Goal: Information Seeking & Learning: Learn about a topic

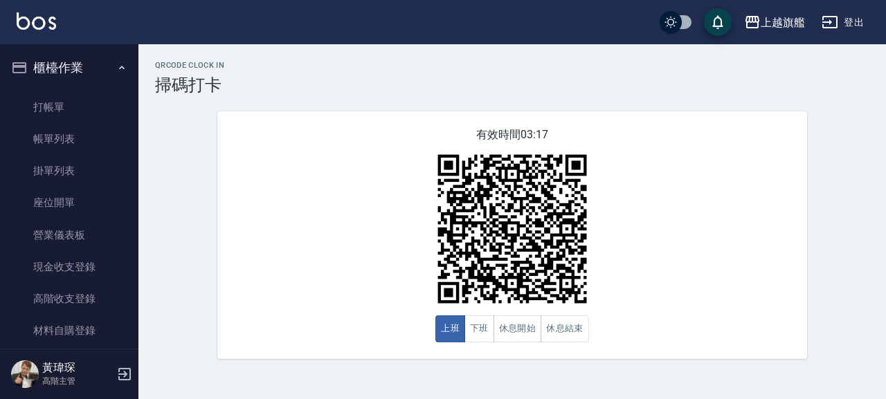
click at [53, 64] on button "櫃檯作業" at bounding box center [69, 68] width 127 height 36
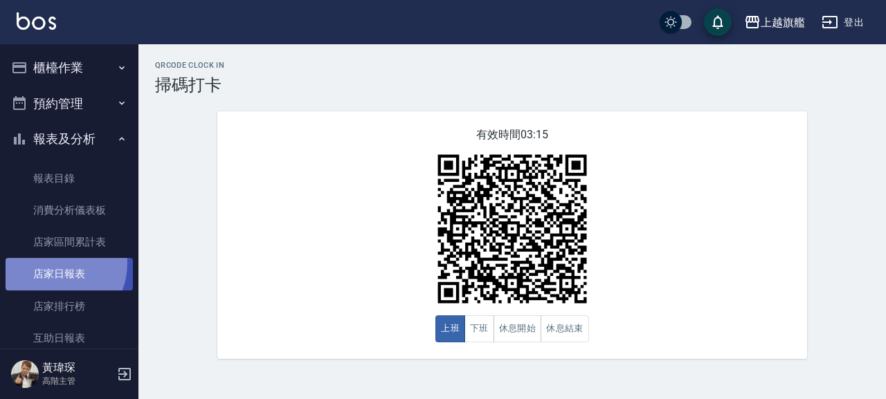
click at [51, 263] on link "店家日報表" at bounding box center [69, 274] width 127 height 32
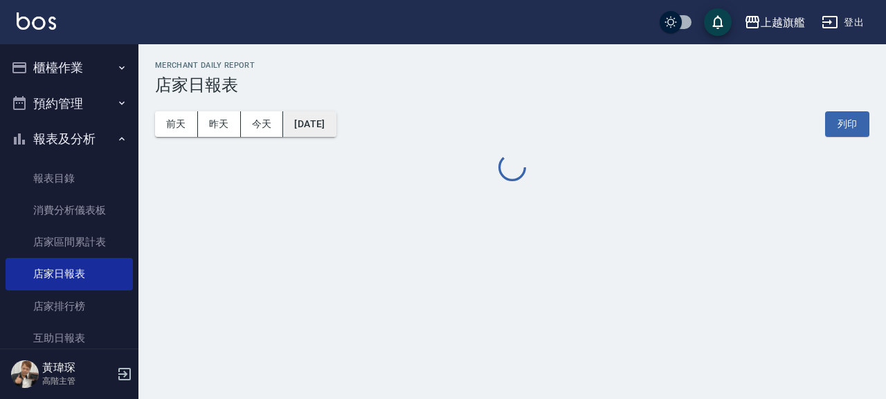
click at [327, 120] on button "[DATE]" at bounding box center [309, 124] width 53 height 26
click at [330, 119] on button "[DATE]" at bounding box center [309, 124] width 53 height 26
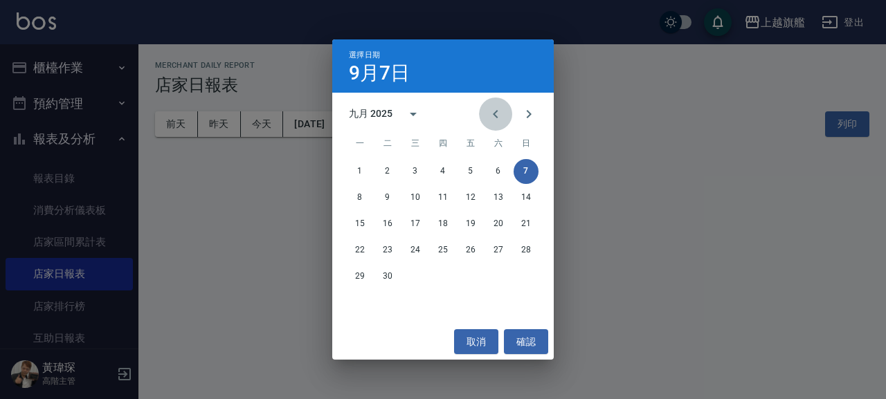
click at [495, 110] on icon "Previous month" at bounding box center [495, 114] width 17 height 17
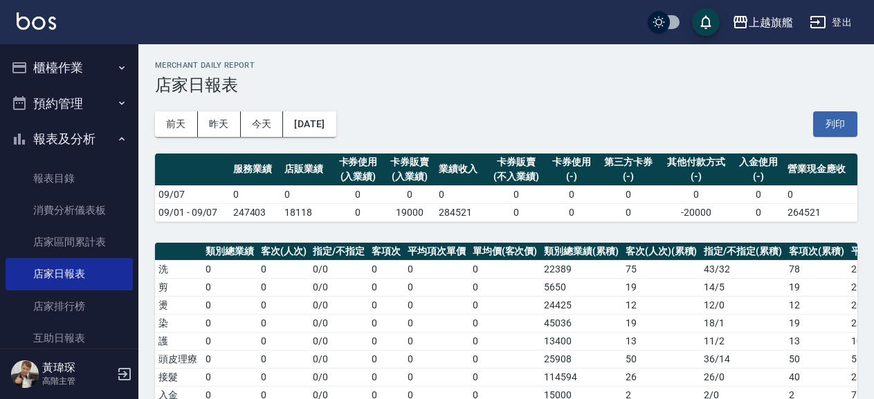
click at [531, 277] on td "0" at bounding box center [505, 269] width 72 height 18
click at [336, 134] on button "[DATE]" at bounding box center [309, 124] width 53 height 26
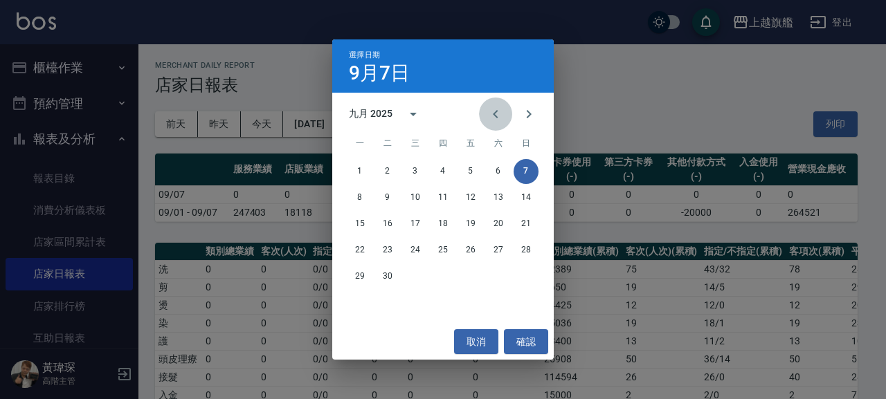
click at [491, 116] on icon "Previous month" at bounding box center [495, 114] width 17 height 17
click at [523, 274] on button "31" at bounding box center [525, 276] width 25 height 25
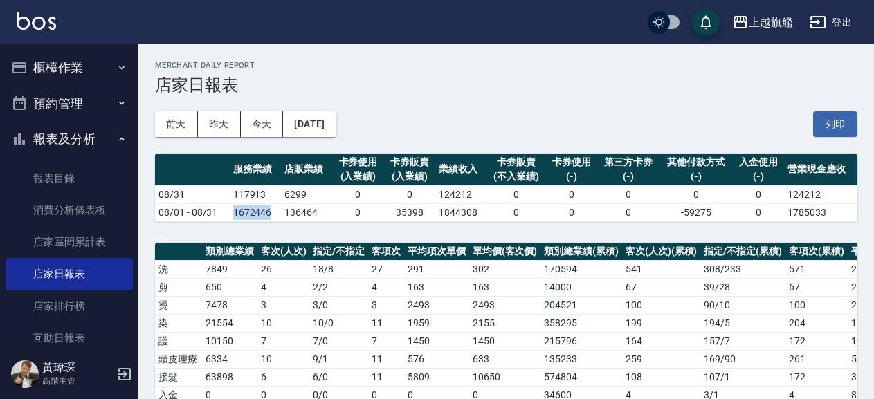
drag, startPoint x: 237, startPoint y: 209, endPoint x: 272, endPoint y: 215, distance: 35.2
click at [272, 215] on td "1672446" at bounding box center [255, 212] width 51 height 18
copy td "1672446"
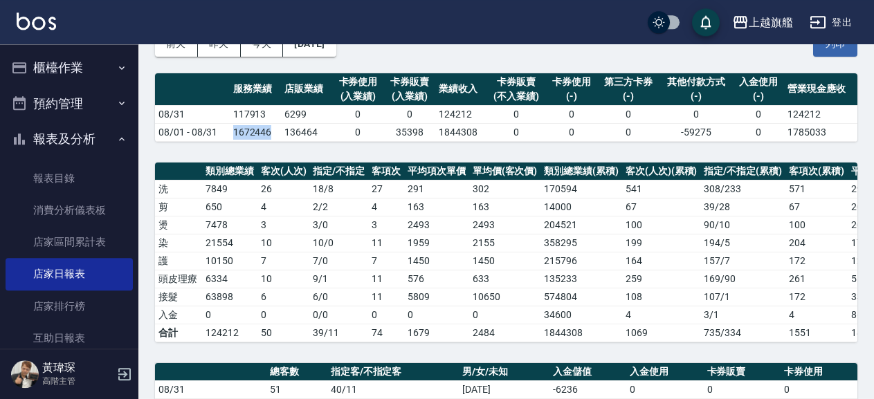
scroll to position [149, 0]
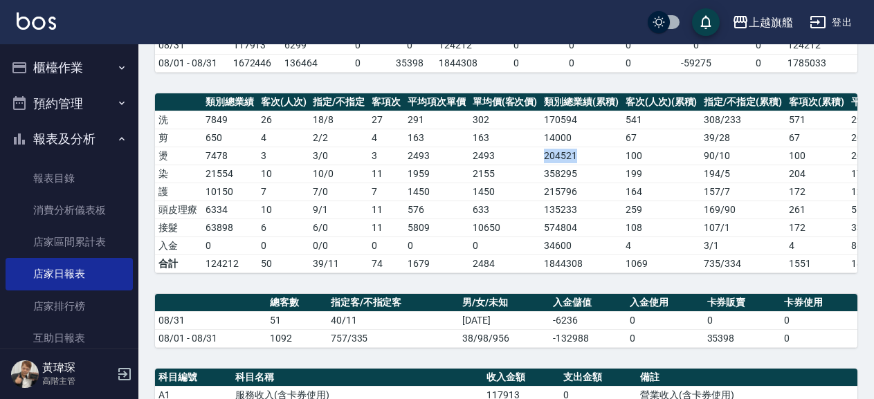
drag, startPoint x: 534, startPoint y: 159, endPoint x: 584, endPoint y: 159, distance: 49.8
click at [584, 159] on tr "燙 7478 3 3 / 0 3 2493 2493 204521 100 90 / 10 100 2045 2045" at bounding box center [596, 156] width 882 height 18
copy tr "204521"
drag, startPoint x: 581, startPoint y: 172, endPoint x: 538, endPoint y: 174, distance: 43.0
click at [538, 174] on tr "染 21554 10 10 / 0 11 1959 2155 358295 199 194 / 5 204 1756 1800" at bounding box center [596, 174] width 882 height 18
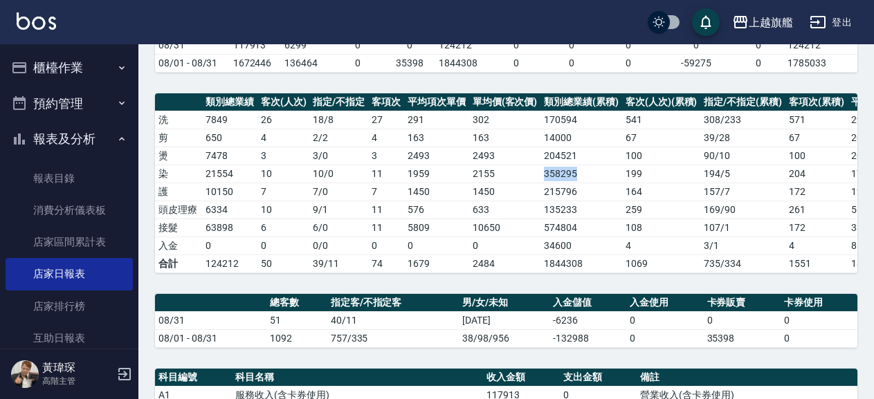
copy tr "358295"
drag, startPoint x: 576, startPoint y: 191, endPoint x: 534, endPoint y: 194, distance: 41.7
click at [534, 194] on tr "護 10150 7 7 / 0 7 1450 1450 215796 164 157 / 7 172 1255 1316" at bounding box center [596, 192] width 882 height 18
copy tr "215796"
drag, startPoint x: 586, startPoint y: 210, endPoint x: 546, endPoint y: 212, distance: 40.2
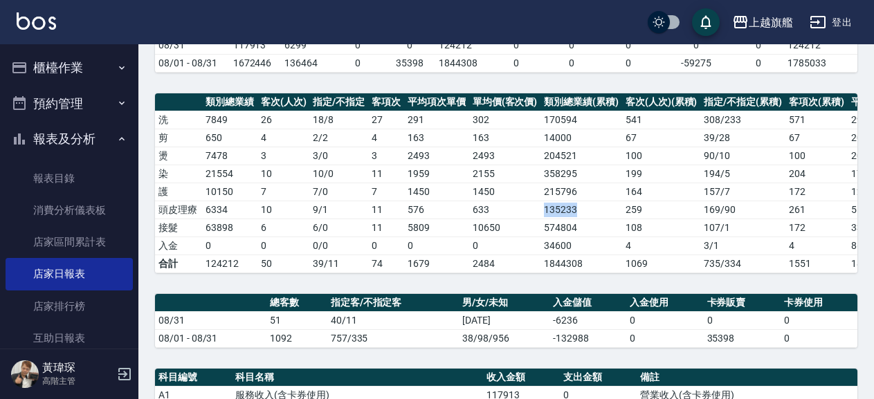
click at [546, 212] on td "135233" at bounding box center [581, 210] width 82 height 18
copy td "135233"
drag, startPoint x: 576, startPoint y: 227, endPoint x: 540, endPoint y: 232, distance: 37.1
click at [540, 232] on tr "接髮 63898 6 6 / 0 11 5809 10650 574804 108 107 / 1 172 3342 5322" at bounding box center [596, 228] width 882 height 18
copy tr "574804"
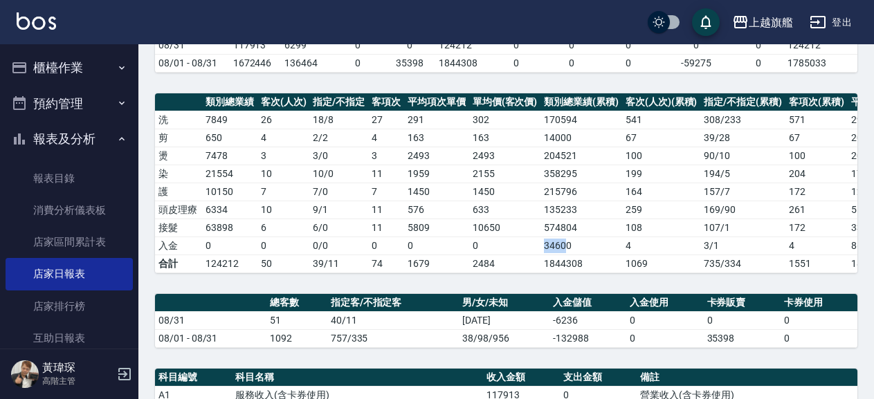
drag, startPoint x: 568, startPoint y: 243, endPoint x: 542, endPoint y: 245, distance: 26.4
click at [542, 245] on td "34600" at bounding box center [581, 246] width 82 height 18
drag, startPoint x: 578, startPoint y: 246, endPoint x: 544, endPoint y: 248, distance: 34.0
click at [544, 248] on td "34600" at bounding box center [581, 246] width 82 height 18
copy td "34600"
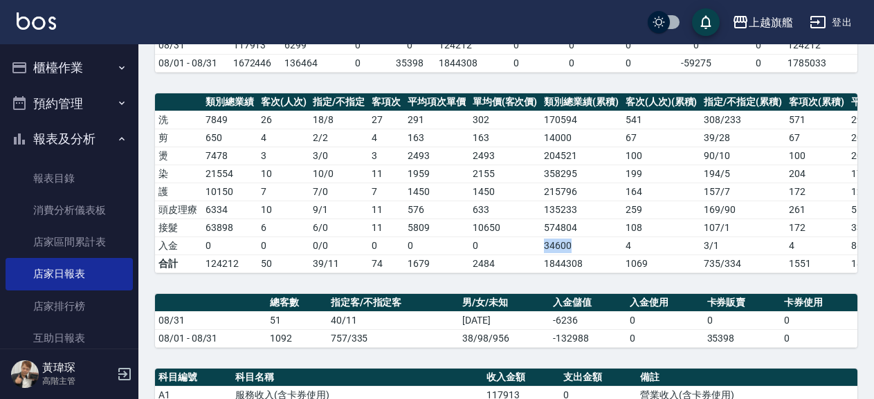
scroll to position [0, 0]
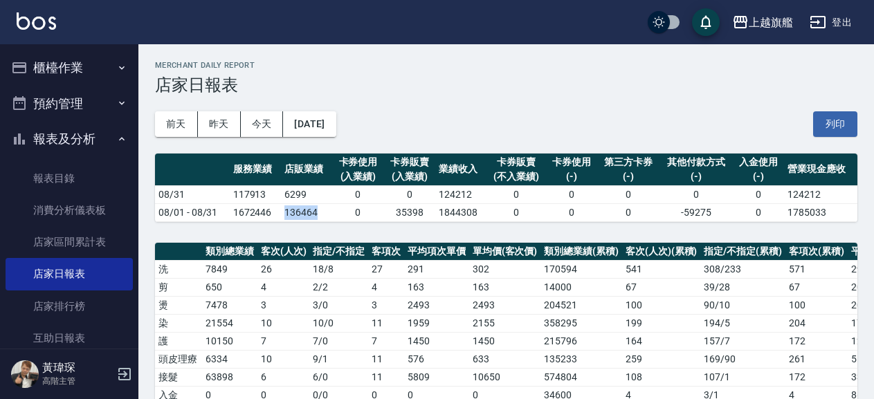
drag, startPoint x: 327, startPoint y: 212, endPoint x: 280, endPoint y: 212, distance: 46.4
click at [280, 212] on tr "08/01 - 08/31 1672446 136464 0 35398 1844308 0 0 0 -59275 0 1785033" at bounding box center [506, 212] width 702 height 18
copy tr "136464"
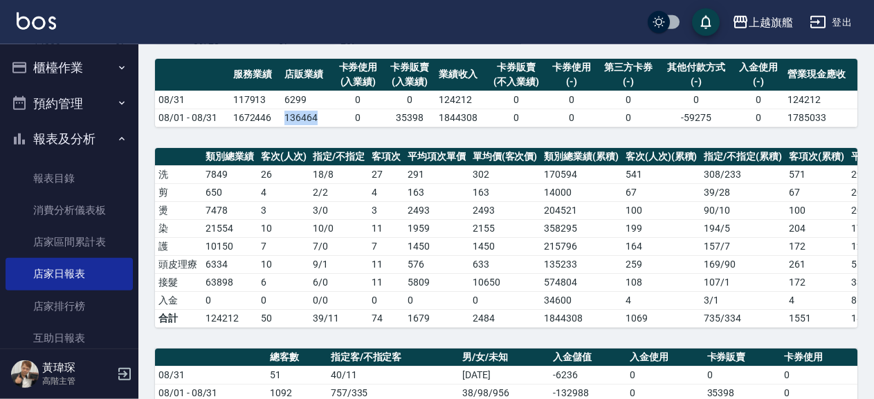
scroll to position [224, 0]
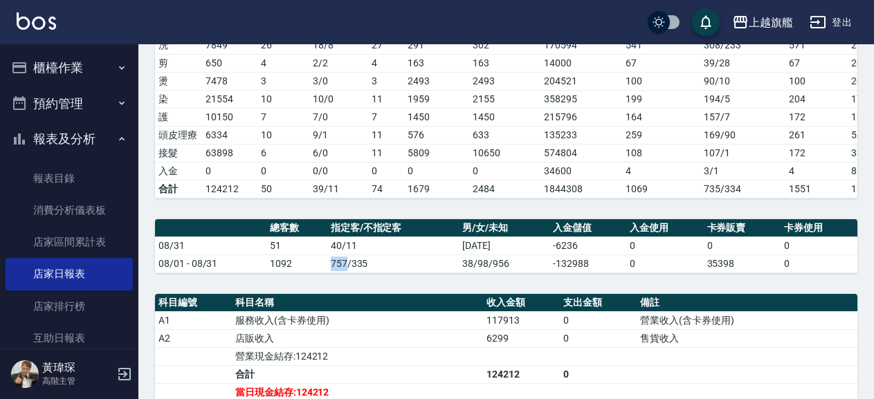
drag, startPoint x: 328, startPoint y: 273, endPoint x: 346, endPoint y: 280, distance: 19.5
click at [346, 273] on td "757/335" at bounding box center [392, 264] width 131 height 18
copy td "757"
drag, startPoint x: 395, startPoint y: 268, endPoint x: 354, endPoint y: 273, distance: 41.7
click at [354, 273] on td "757/335" at bounding box center [392, 264] width 131 height 18
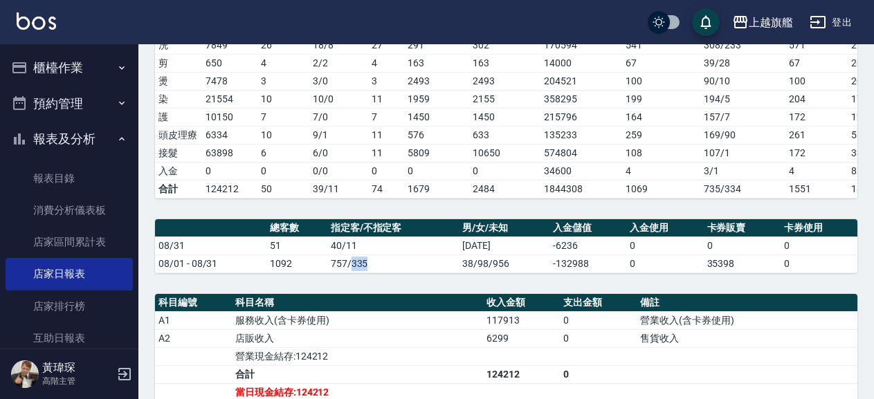
copy td "335"
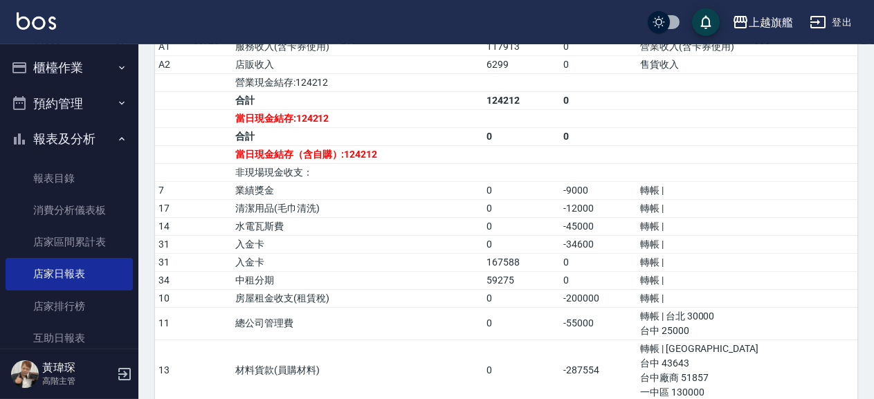
scroll to position [598, 0]
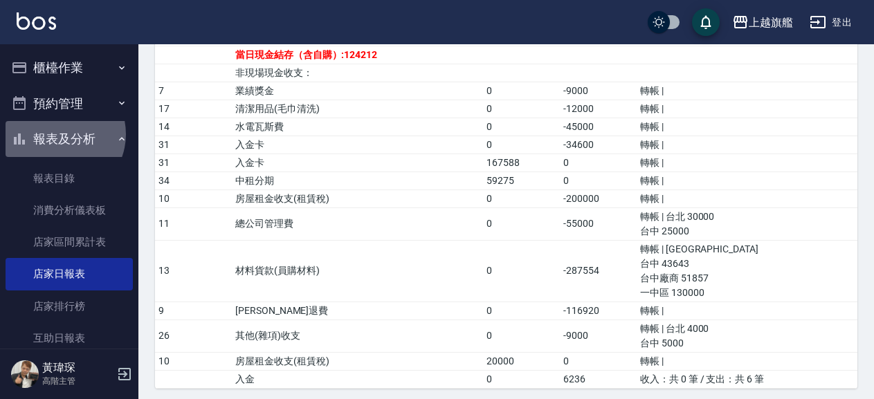
click at [57, 134] on button "報表及分析" at bounding box center [69, 139] width 127 height 36
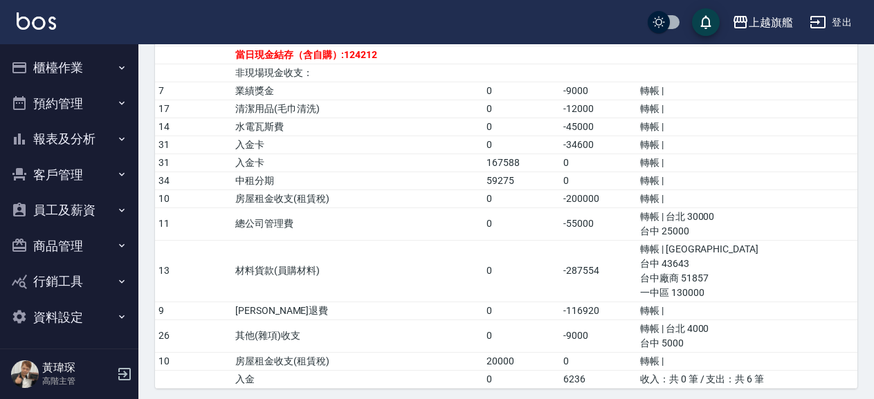
click at [73, 208] on button "員工及薪資" at bounding box center [69, 210] width 127 height 36
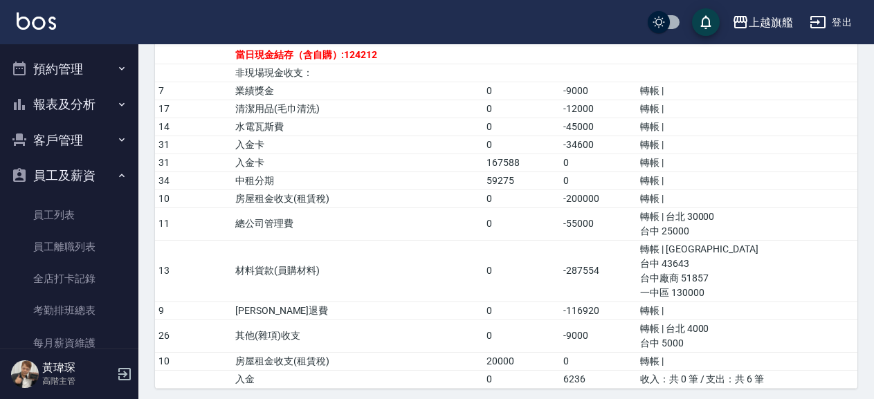
scroll to position [0, 0]
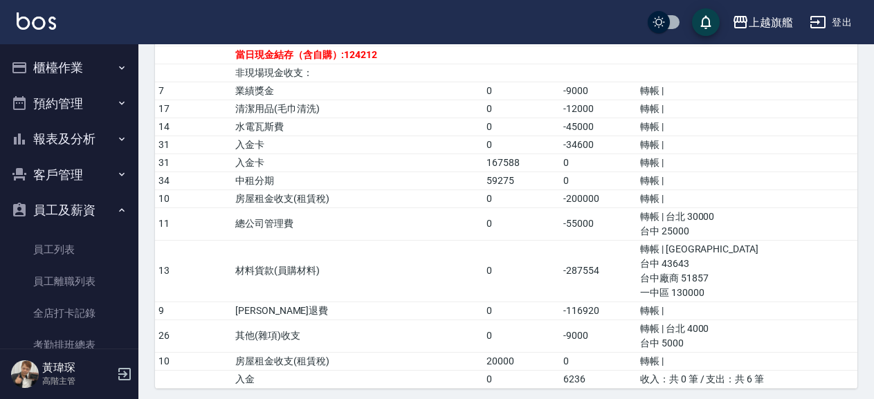
click at [86, 210] on button "員工及薪資" at bounding box center [69, 210] width 127 height 36
click at [73, 147] on button "報表及分析" at bounding box center [69, 139] width 127 height 36
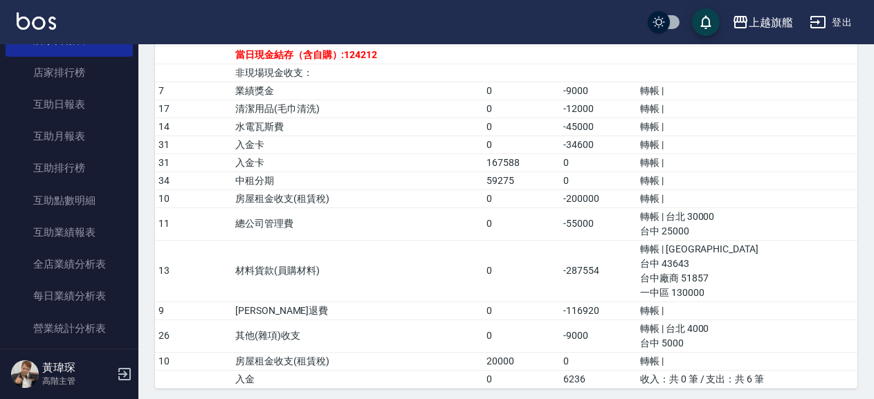
scroll to position [316, 0]
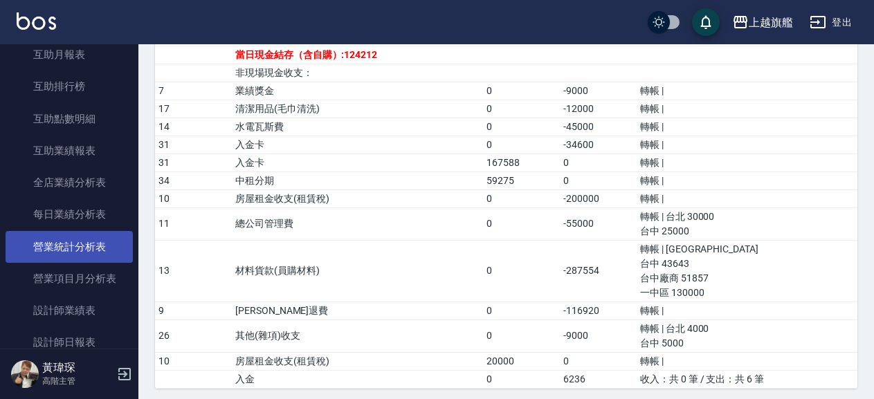
click at [77, 250] on link "營業統計分析表" at bounding box center [69, 247] width 127 height 32
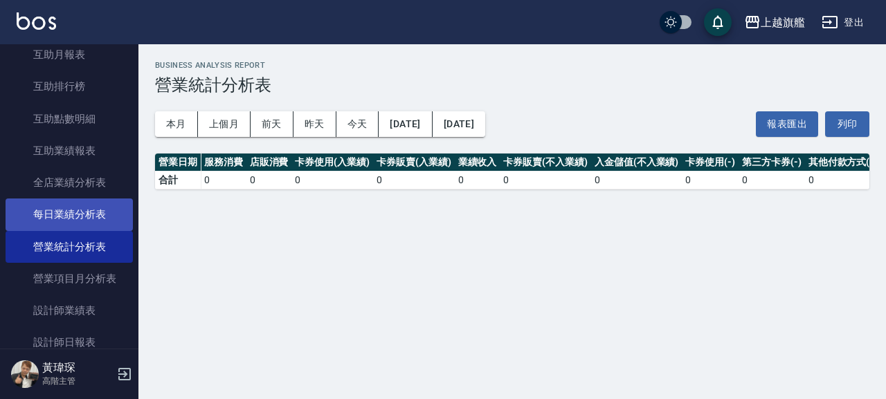
click at [80, 210] on link "每日業績分析表" at bounding box center [69, 215] width 127 height 32
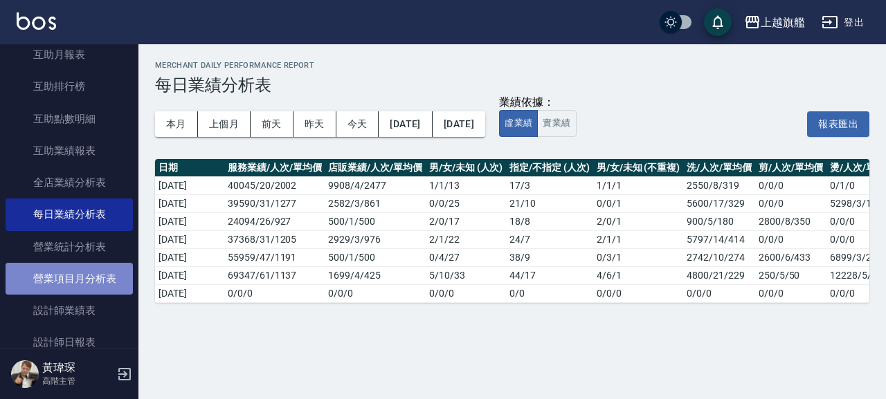
click at [81, 288] on link "營業項目月分析表" at bounding box center [69, 279] width 127 height 32
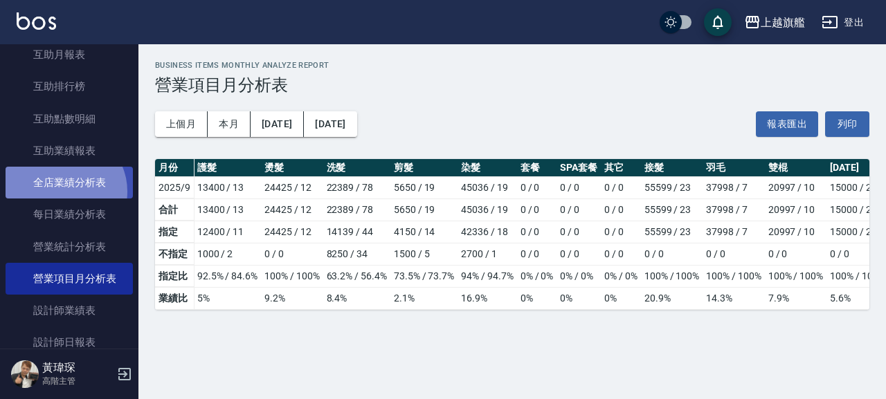
click at [62, 192] on link "全店業績分析表" at bounding box center [69, 183] width 127 height 32
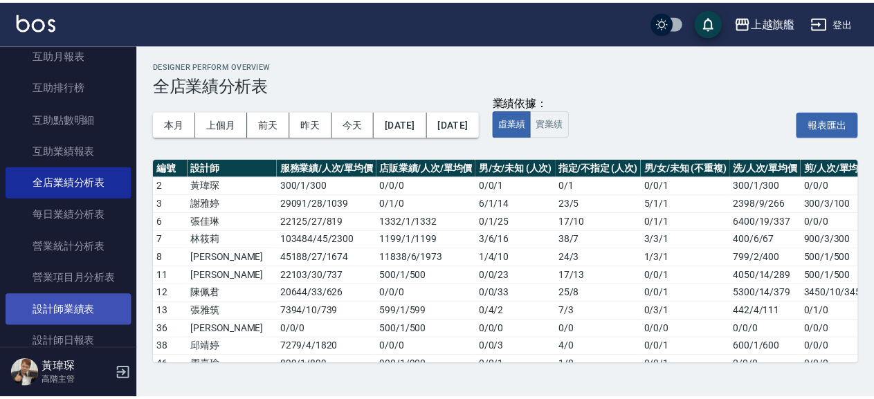
scroll to position [394, 0]
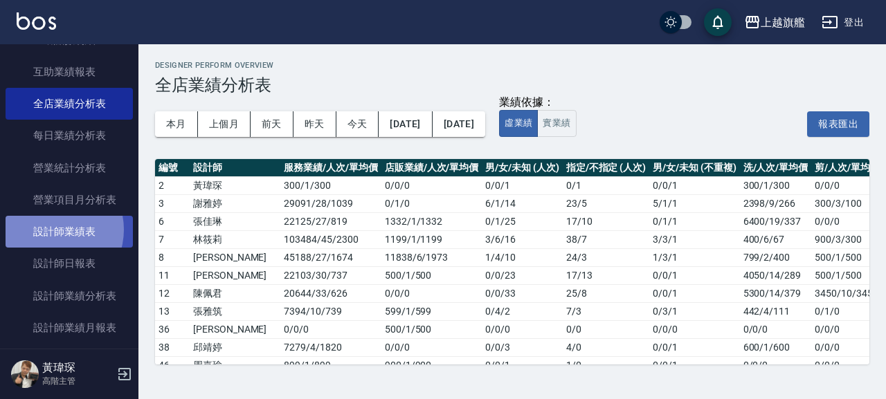
click at [51, 248] on link "設計師業績表" at bounding box center [69, 232] width 127 height 32
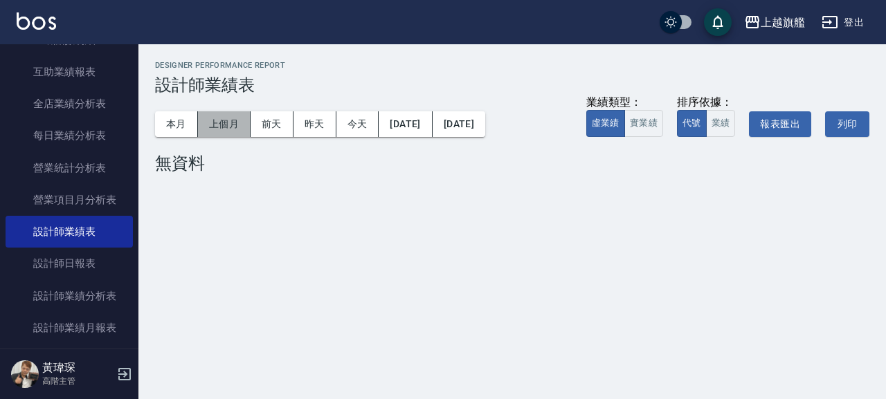
click at [217, 127] on button "上個月" at bounding box center [224, 124] width 53 height 26
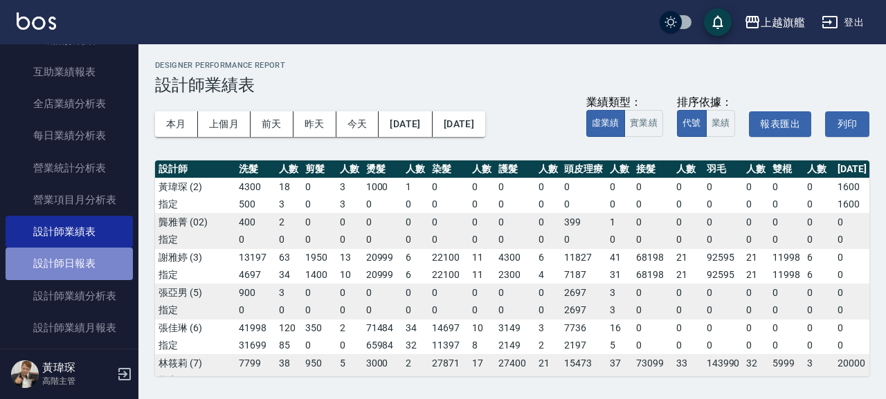
click at [79, 280] on link "設計師日報表" at bounding box center [69, 264] width 127 height 32
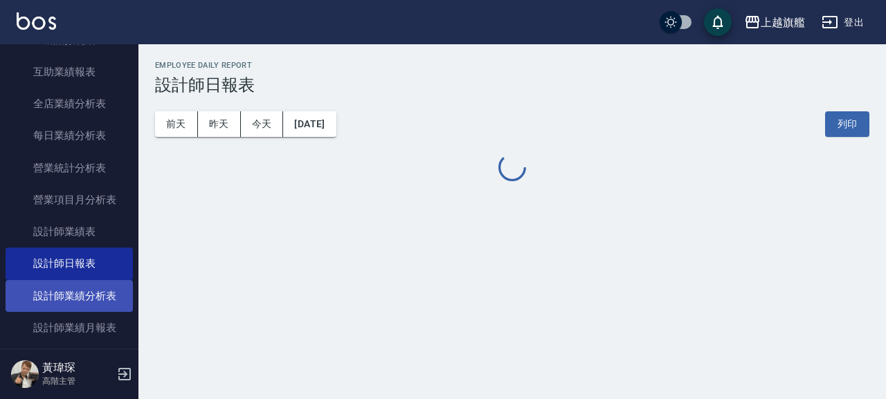
click at [62, 312] on link "設計師業績分析表" at bounding box center [69, 296] width 127 height 32
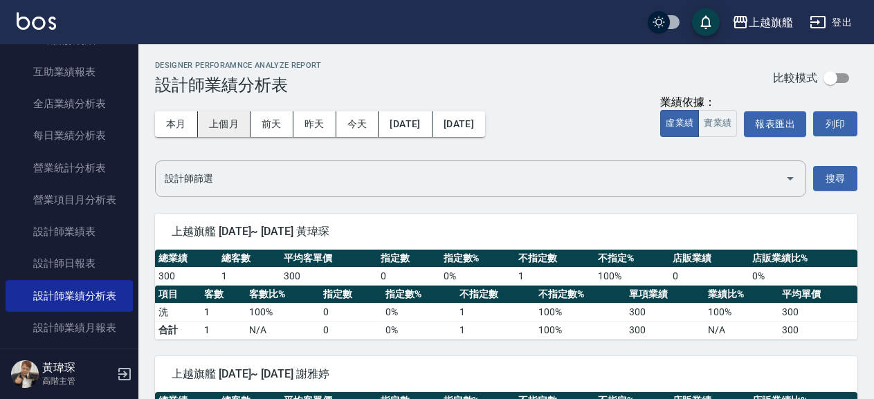
click at [224, 124] on button "上個月" at bounding box center [224, 124] width 53 height 26
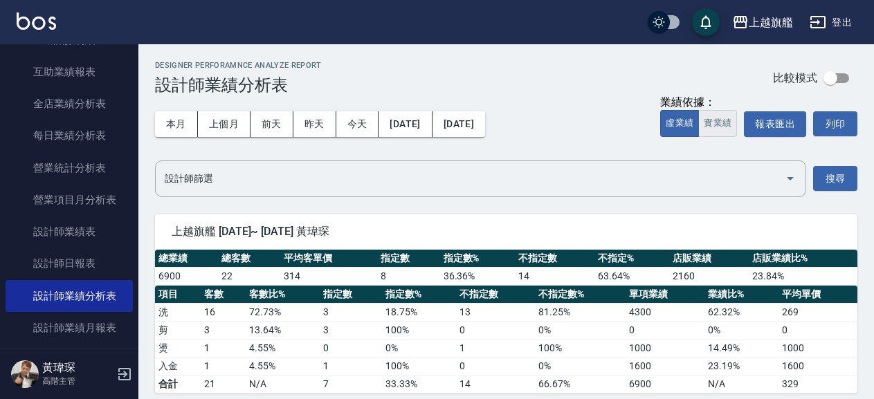
click at [723, 134] on button "實業績" at bounding box center [717, 123] width 39 height 27
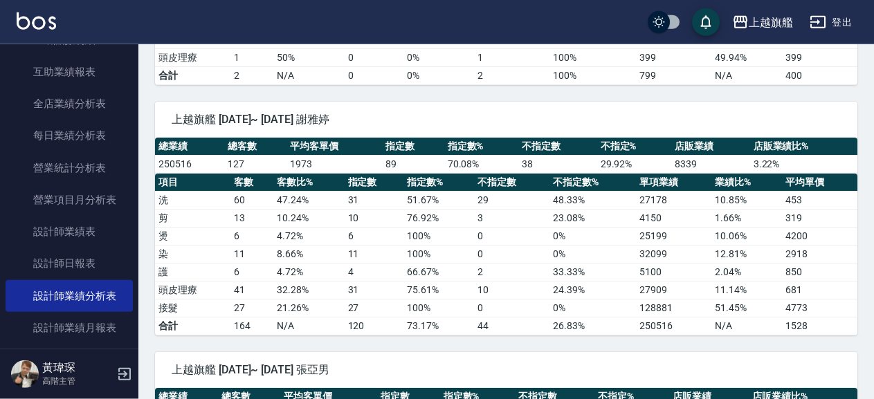
scroll to position [523, 0]
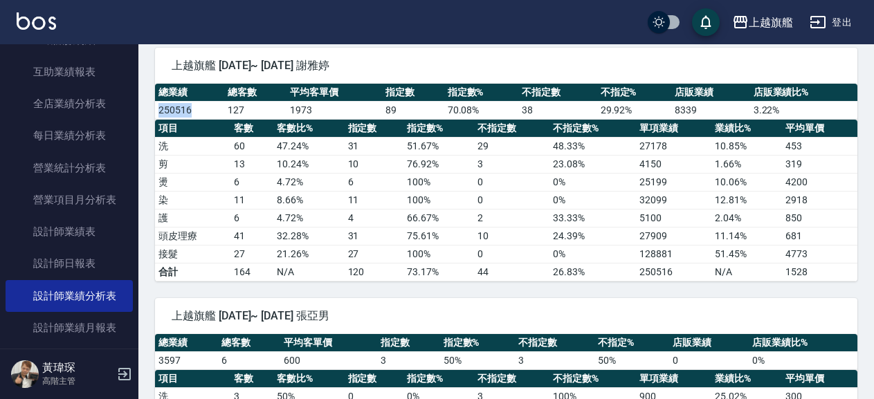
drag, startPoint x: 195, startPoint y: 118, endPoint x: 161, endPoint y: 111, distance: 34.7
click at [161, 111] on td "250516" at bounding box center [189, 110] width 69 height 18
drag, startPoint x: 621, startPoint y: 175, endPoint x: 669, endPoint y: 178, distance: 47.8
click at [669, 178] on tr "燙 6 4.72 % 6 100 % 0 0 % 25199 10.06 % 4200" at bounding box center [506, 182] width 702 height 18
drag, startPoint x: 644, startPoint y: 203, endPoint x: 637, endPoint y: 211, distance: 10.3
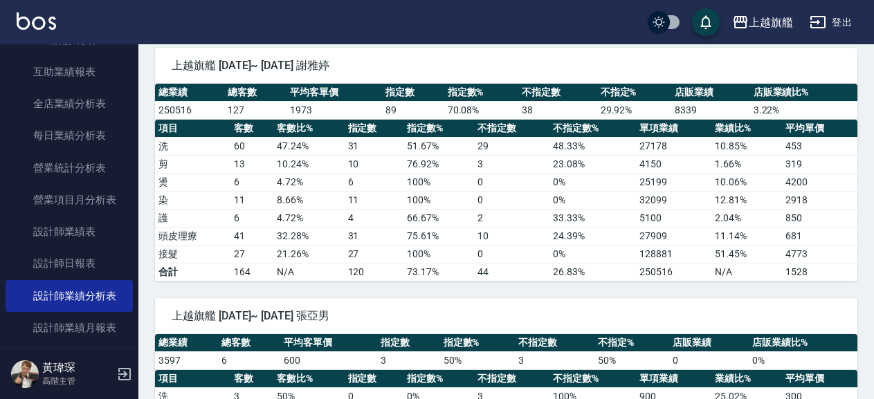
click at [639, 210] on tbody "洗 60 47.24 % 31 51.67 % 29 48.33 % 27178 10.85 % 453 剪 13 10.24 % 10 76.92 % 3 …" at bounding box center [506, 209] width 702 height 144
click at [638, 204] on td "32099" at bounding box center [673, 200] width 75 height 18
drag, startPoint x: 634, startPoint y: 199, endPoint x: 668, endPoint y: 199, distance: 33.9
click at [668, 199] on tr "染 11 8.66 % 11 100 % 0 0 % 32099 12.81 % 2918" at bounding box center [506, 200] width 702 height 18
drag, startPoint x: 628, startPoint y: 222, endPoint x: 668, endPoint y: 222, distance: 40.1
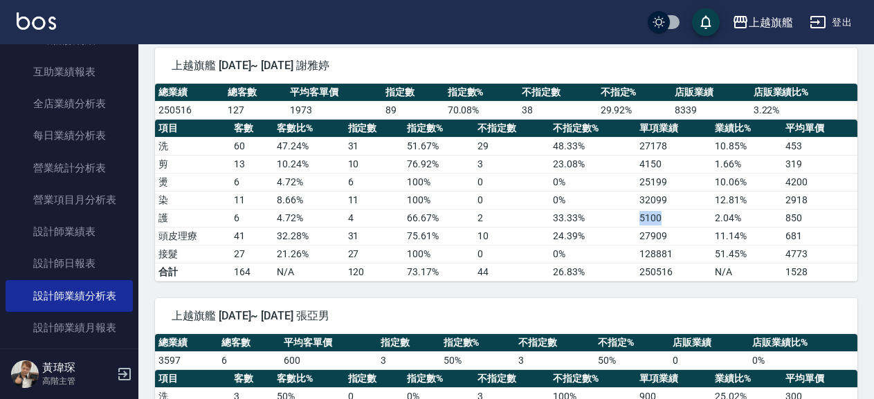
click at [668, 222] on tr "護 6 4.72 % 4 66.67 % 2 33.33 % 5100 2.04 % 850" at bounding box center [506, 218] width 702 height 18
drag, startPoint x: 632, startPoint y: 229, endPoint x: 685, endPoint y: 244, distance: 54.6
click at [685, 244] on tr "頭皮理療 41 32.28 % 31 75.61 % 10 24.39 % 27909 11.14 % 681" at bounding box center [506, 236] width 702 height 18
drag, startPoint x: 624, startPoint y: 257, endPoint x: 674, endPoint y: 257, distance: 49.8
click at [674, 257] on tr "接髮 27 21.26 % 27 100 % 0 0 % 128881 51.45 % 4773" at bounding box center [506, 254] width 702 height 18
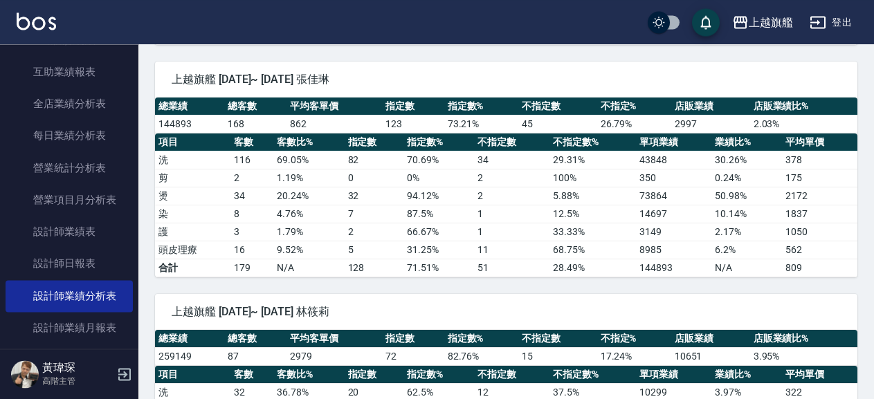
scroll to position [897, 0]
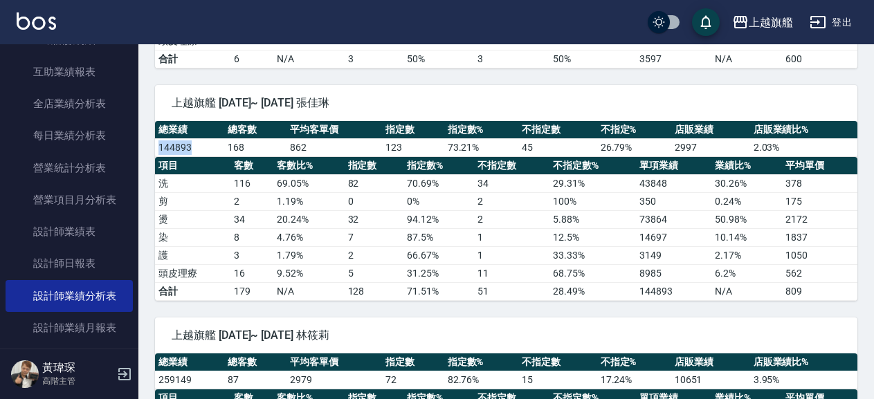
drag, startPoint x: 199, startPoint y: 147, endPoint x: 153, endPoint y: 147, distance: 45.7
click at [155, 147] on div "總業績 總客數 平均客單價 指定數 指定數% 不指定數 不指定% 店販業績 店販業績比% 144893 168 862 123 73.21 % 45 26.7…" at bounding box center [506, 139] width 702 height 36
drag, startPoint x: 632, startPoint y: 227, endPoint x: 667, endPoint y: 227, distance: 35.3
click at [667, 227] on tr "燙 34 20.24 % 32 94.12 % 2 5.88 % 73864 50.98 % 2172" at bounding box center [506, 219] width 702 height 18
drag, startPoint x: 635, startPoint y: 231, endPoint x: 670, endPoint y: 239, distance: 36.3
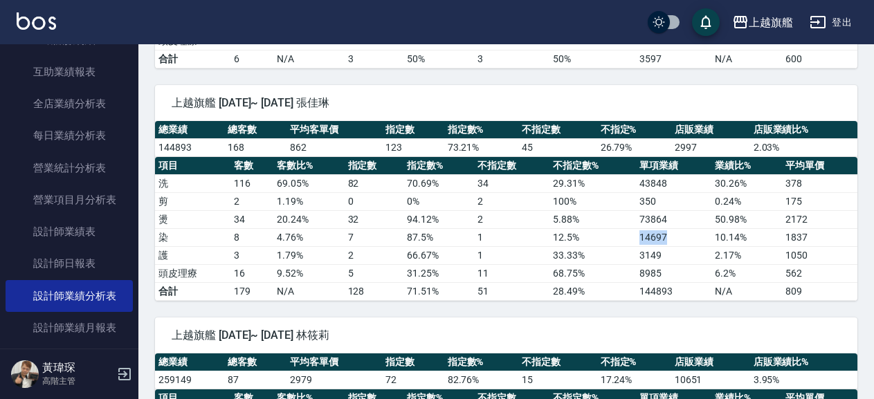
click at [670, 239] on tr "染 8 4.76 % 7 87.5 % 1 12.5 % 14697 10.14 % 1837" at bounding box center [506, 237] width 702 height 18
drag, startPoint x: 628, startPoint y: 257, endPoint x: 664, endPoint y: 262, distance: 36.3
click at [664, 262] on tr "護 3 1.79 % 2 66.67 % 1 33.33 % 3149 2.17 % 1050" at bounding box center [506, 255] width 702 height 18
drag, startPoint x: 635, startPoint y: 266, endPoint x: 666, endPoint y: 273, distance: 31.8
click at [666, 273] on tr "頭皮理療 16 9.52 % 5 31.25 % 11 68.75 % 8985 6.2 % 562" at bounding box center [506, 273] width 702 height 18
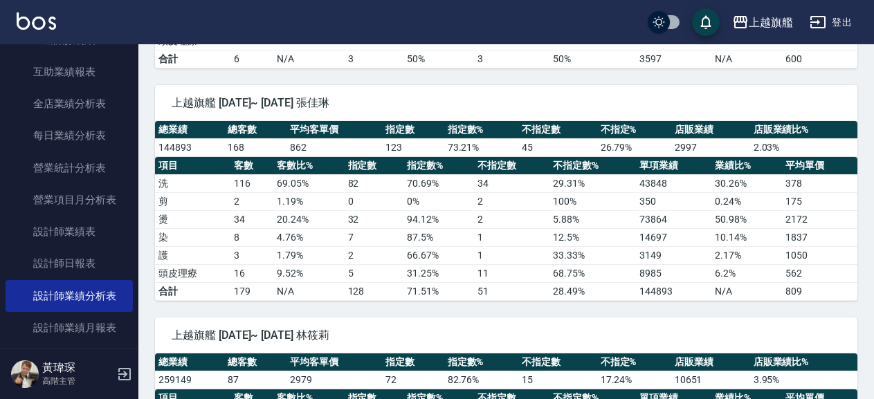
click at [632, 292] on td "28.49%" at bounding box center [592, 291] width 86 height 18
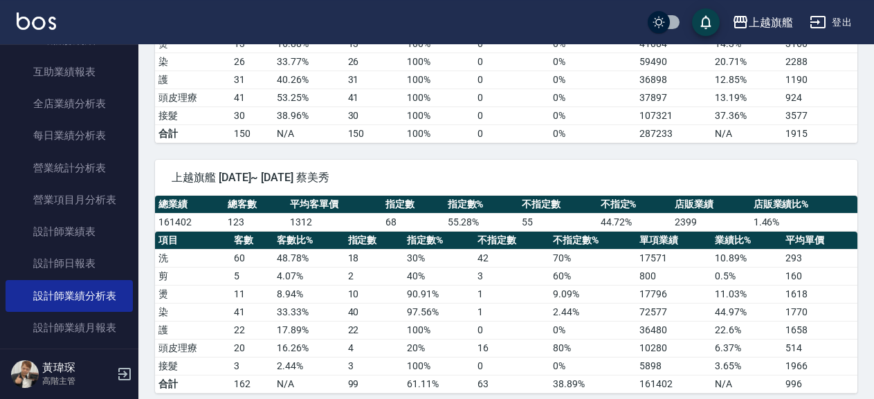
scroll to position [1644, 0]
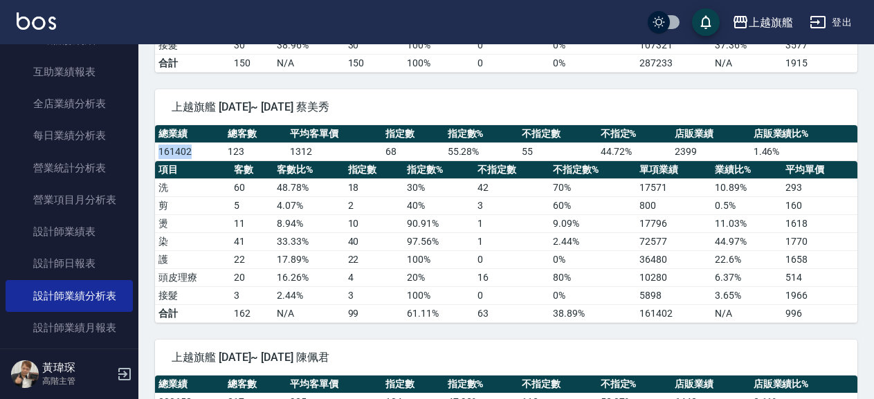
drag, startPoint x: 180, startPoint y: 149, endPoint x: 154, endPoint y: 149, distance: 25.6
click at [155, 149] on div "總業績 總客數 平均客單價 指定數 指定數% 不指定數 不指定% 店販業績 店販業績比% 161402 123 1312 68 55.28 % 55 44.7…" at bounding box center [506, 143] width 702 height 36
drag, startPoint x: 650, startPoint y: 229, endPoint x: 672, endPoint y: 232, distance: 21.7
click at [672, 232] on tr "燙 11 8.94 % 10 90.91 % 1 9.09 % 17796 11.03 % 1618" at bounding box center [506, 224] width 702 height 18
drag, startPoint x: 622, startPoint y: 241, endPoint x: 668, endPoint y: 244, distance: 46.4
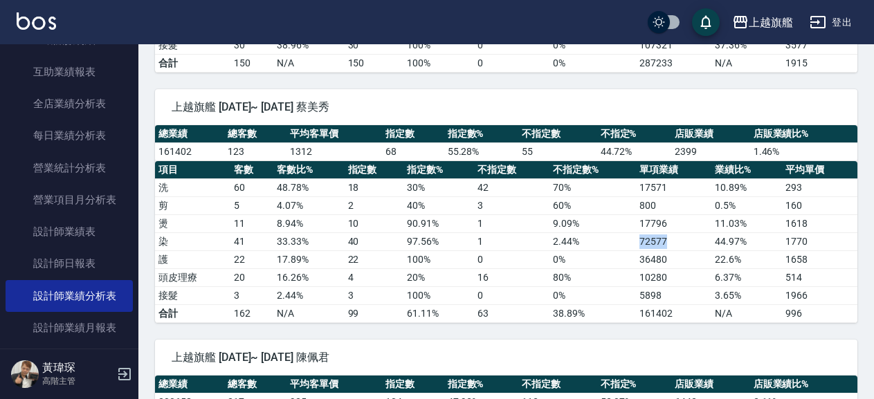
click at [668, 244] on tr "染 41 33.33 % 40 97.56 % 1 2.44 % 72577 44.97 % 1770" at bounding box center [506, 241] width 702 height 18
drag, startPoint x: 663, startPoint y: 257, endPoint x: 675, endPoint y: 258, distance: 11.8
click at [675, 258] on tr "護 22 17.89 % 22 100 % 0 0 % 36480 22.6 % 1658" at bounding box center [506, 259] width 702 height 18
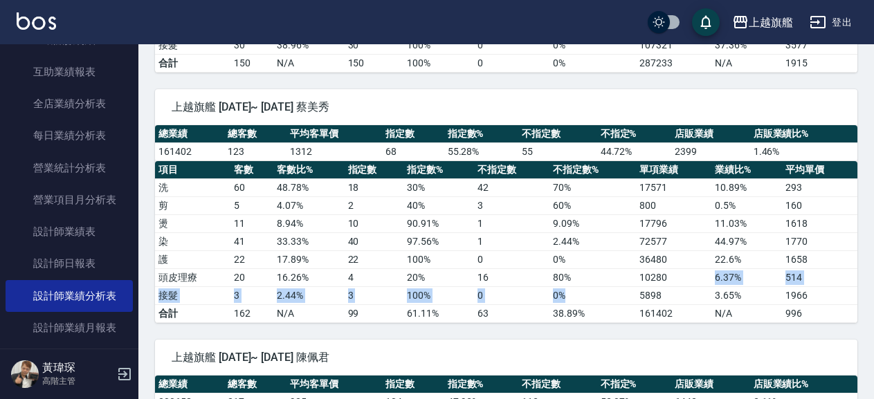
drag, startPoint x: 617, startPoint y: 293, endPoint x: 681, endPoint y: 281, distance: 64.7
click at [681, 281] on tbody "洗 60 48.78 % 18 30 % 42 70 % 17571 10.89 % 293 剪 5 4.07 % 2 40 % 3 60 % 800 0.5…" at bounding box center [506, 251] width 702 height 144
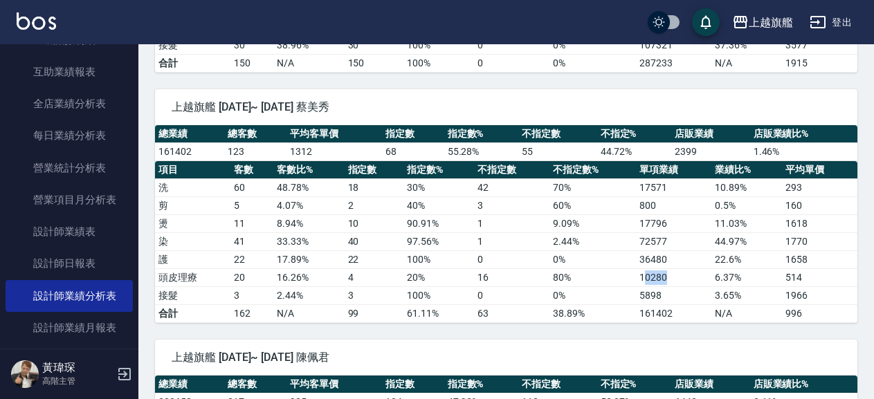
drag, startPoint x: 646, startPoint y: 277, endPoint x: 666, endPoint y: 277, distance: 20.8
click at [666, 277] on td "10280" at bounding box center [673, 277] width 75 height 18
drag, startPoint x: 614, startPoint y: 277, endPoint x: 669, endPoint y: 277, distance: 54.7
click at [669, 277] on tr "頭皮理療 20 16.26 % 4 20 % 16 80 % 10280 6.37 % 514" at bounding box center [506, 277] width 702 height 18
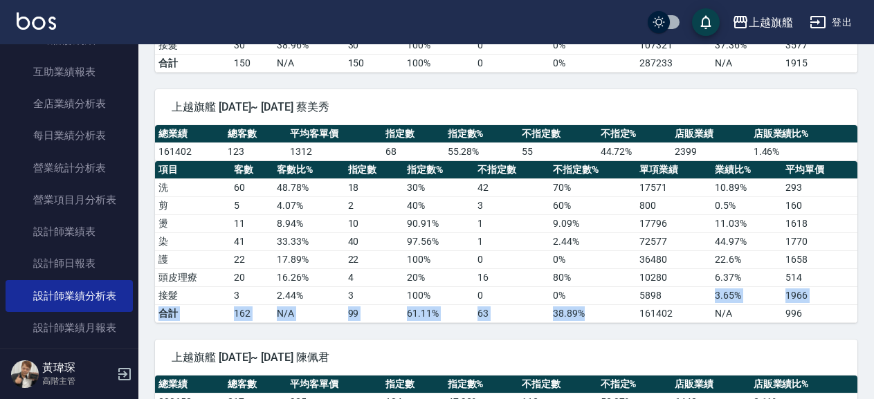
drag, startPoint x: 636, startPoint y: 303, endPoint x: 667, endPoint y: 300, distance: 31.3
click at [667, 300] on tbody "洗 60 48.78 % 18 30 % 42 70 % 17571 10.89 % 293 剪 5 4.07 % 2 40 % 3 60 % 800 0.5…" at bounding box center [506, 251] width 702 height 144
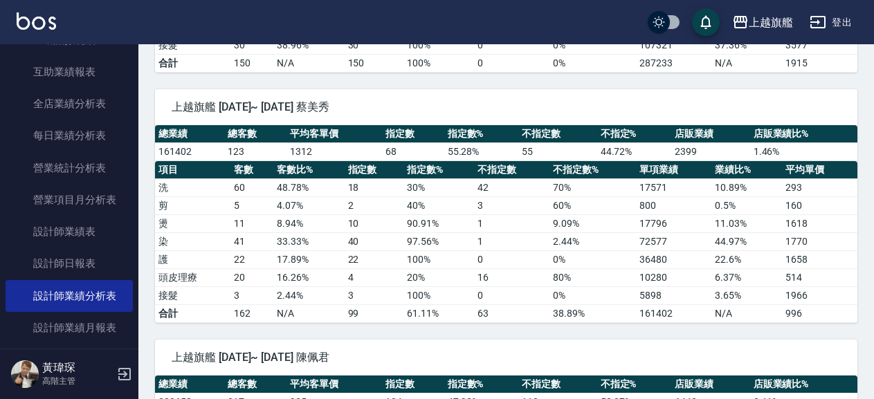
click at [635, 292] on td "0 %" at bounding box center [592, 295] width 86 height 18
drag, startPoint x: 633, startPoint y: 292, endPoint x: 671, endPoint y: 302, distance: 39.3
click at [671, 302] on tr "接髮 3 2.44 % 3 100 % 0 0 % 5898 3.65 % 1966" at bounding box center [506, 295] width 702 height 18
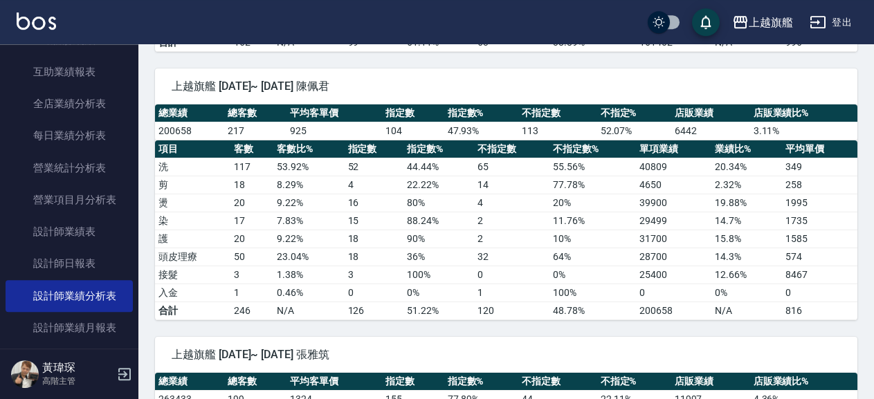
scroll to position [1943, 0]
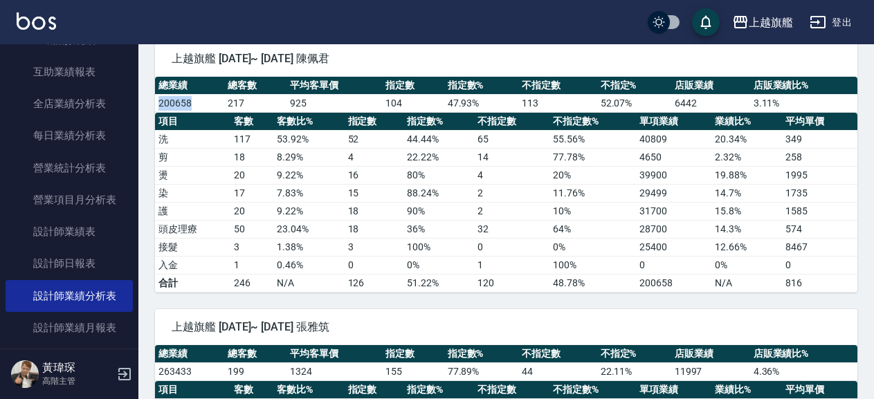
drag, startPoint x: 197, startPoint y: 106, endPoint x: 140, endPoint y: 105, distance: 57.4
click at [155, 105] on div "總業績 總客數 平均客單價 指定數 指定數% 不指定數 不指定% 店販業績 店販業績比% 200658 217 925 104 47.93 % 113 52.…" at bounding box center [506, 95] width 702 height 36
drag, startPoint x: 636, startPoint y: 177, endPoint x: 666, endPoint y: 181, distance: 30.6
click at [666, 181] on tr "燙 20 9.22 % 16 80 % 4 20 % 39900 19.88 % 1995" at bounding box center [506, 175] width 702 height 18
drag, startPoint x: 682, startPoint y: 193, endPoint x: 641, endPoint y: 188, distance: 41.2
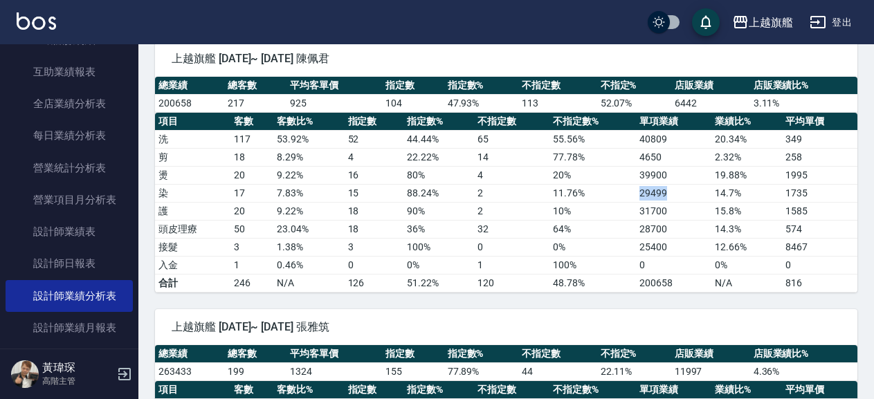
click at [641, 188] on td "29499" at bounding box center [673, 193] width 75 height 18
drag, startPoint x: 666, startPoint y: 216, endPoint x: 619, endPoint y: 214, distance: 47.1
click at [619, 214] on tr "護 20 9.22 % 18 90 % 2 10 % 31700 15.8 % 1585" at bounding box center [506, 211] width 702 height 18
drag, startPoint x: 695, startPoint y: 233, endPoint x: 637, endPoint y: 235, distance: 58.2
click at [637, 235] on td "28700" at bounding box center [673, 229] width 75 height 18
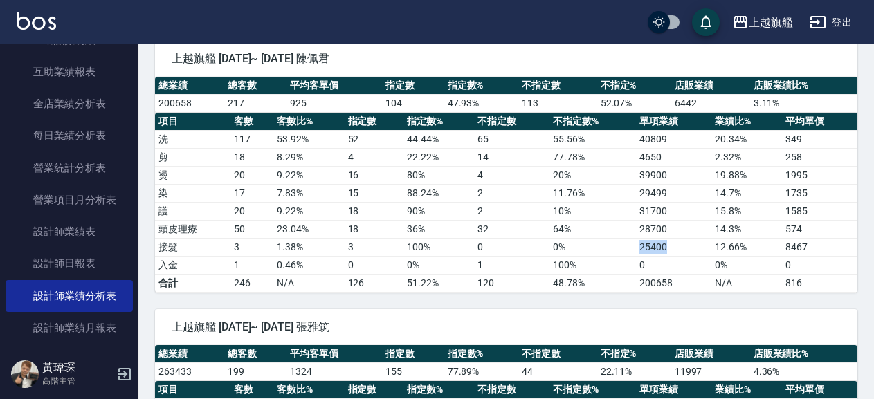
drag, startPoint x: 677, startPoint y: 247, endPoint x: 610, endPoint y: 250, distance: 66.5
click at [610, 250] on tr "接髮 3 1.38 % 3 100 % 0 0 % 25400 12.66 % 8467" at bounding box center [506, 247] width 702 height 18
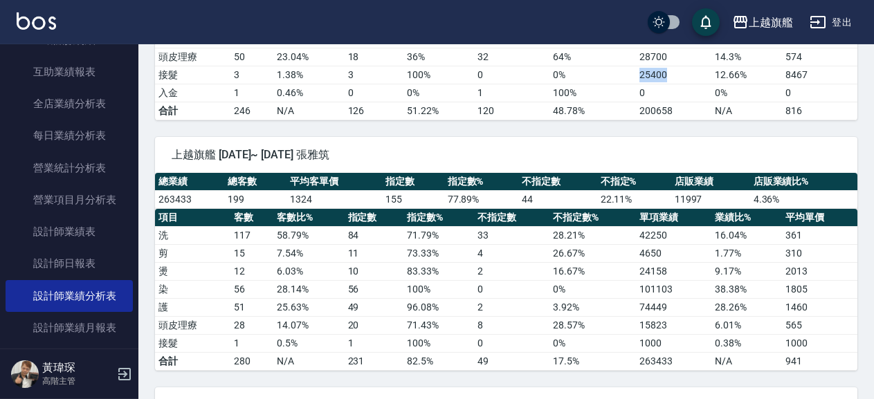
scroll to position [2167, 0]
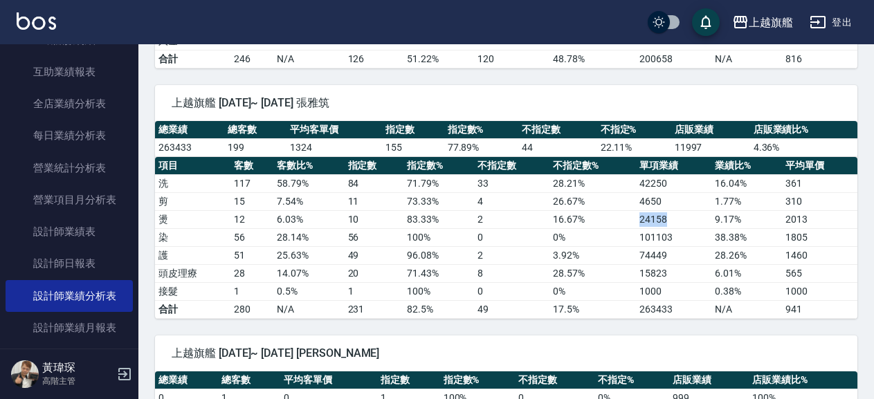
drag, startPoint x: 632, startPoint y: 219, endPoint x: 677, endPoint y: 225, distance: 45.4
click at [677, 225] on tr "燙 12 6.03 % 10 83.33 % 2 16.67 % 24158 9.17 % 2013" at bounding box center [506, 219] width 702 height 18
drag, startPoint x: 641, startPoint y: 237, endPoint x: 677, endPoint y: 238, distance: 36.7
click at [677, 238] on tr "染 56 28.14 % 56 100 % 0 0 % 101103 38.38 % 1805" at bounding box center [506, 237] width 702 height 18
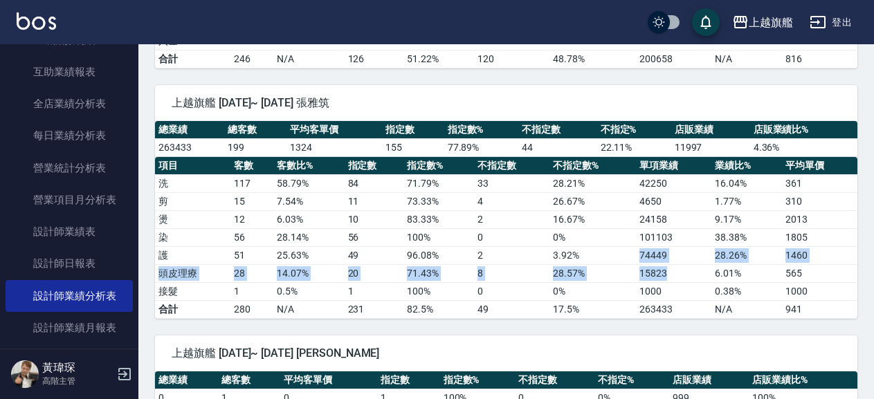
drag, startPoint x: 635, startPoint y: 255, endPoint x: 680, endPoint y: 265, distance: 46.8
click at [680, 265] on tbody "洗 117 58.79 % 84 71.79 % 33 28.21 % 42250 16.04 % 361 剪 15 7.54 % 11 73.33 % 4 …" at bounding box center [506, 246] width 702 height 144
click at [654, 275] on td "15823" at bounding box center [673, 273] width 75 height 18
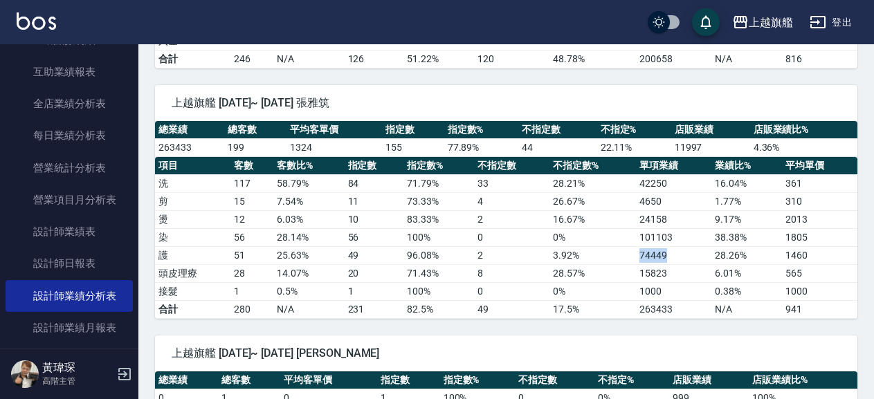
drag, startPoint x: 638, startPoint y: 255, endPoint x: 670, endPoint y: 260, distance: 32.9
click at [670, 260] on tr "護 51 25.63 % 49 96.08 % 2 3.92 % 74449 28.26 % 1460" at bounding box center [506, 255] width 702 height 18
drag, startPoint x: 621, startPoint y: 268, endPoint x: 670, endPoint y: 275, distance: 48.8
click at [670, 275] on tr "頭皮理療 28 14.07 % 20 71.43 % 8 28.57 % 15823 6.01 % 565" at bounding box center [506, 273] width 702 height 18
drag, startPoint x: 621, startPoint y: 291, endPoint x: 667, endPoint y: 292, distance: 46.4
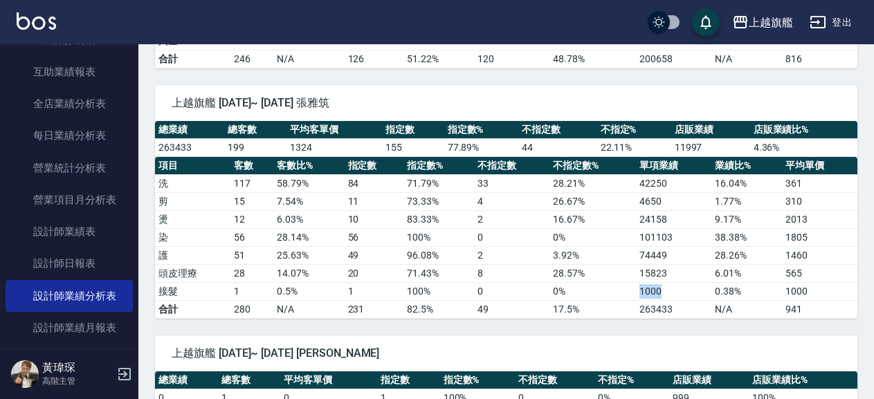
click at [667, 292] on tr "接髮 1 0.5 % 1 100 % 0 0 % 1000 0.38 % 1000" at bounding box center [506, 291] width 702 height 18
drag, startPoint x: 675, startPoint y: 147, endPoint x: 706, endPoint y: 148, distance: 31.9
click at [706, 148] on td "11997" at bounding box center [710, 147] width 79 height 18
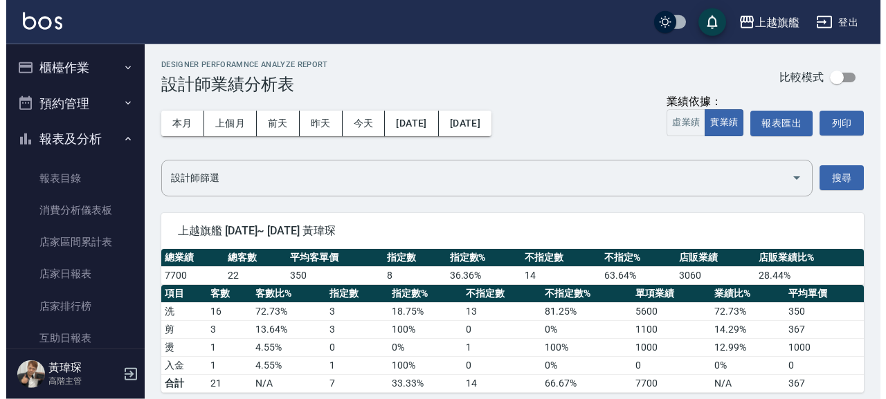
scroll to position [0, 0]
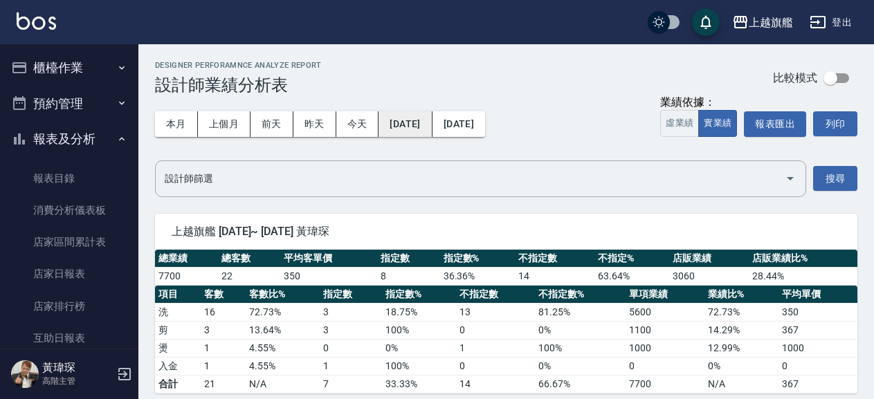
click at [405, 115] on button "2025/08/01" at bounding box center [404, 124] width 53 height 26
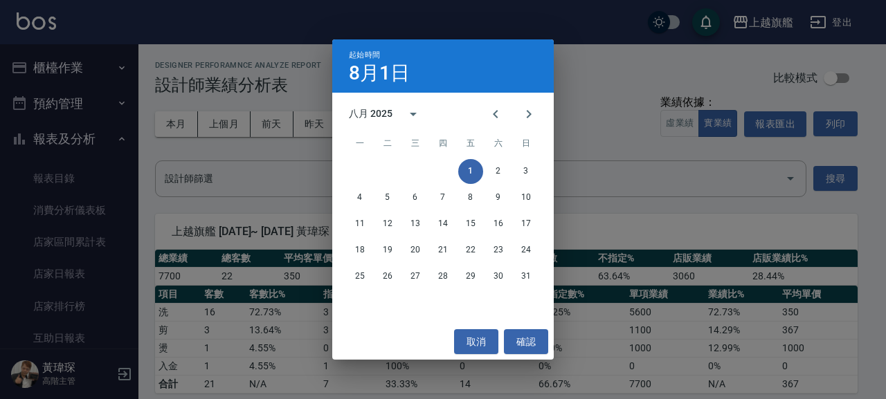
click at [390, 113] on div "八月 2025" at bounding box center [371, 114] width 44 height 15
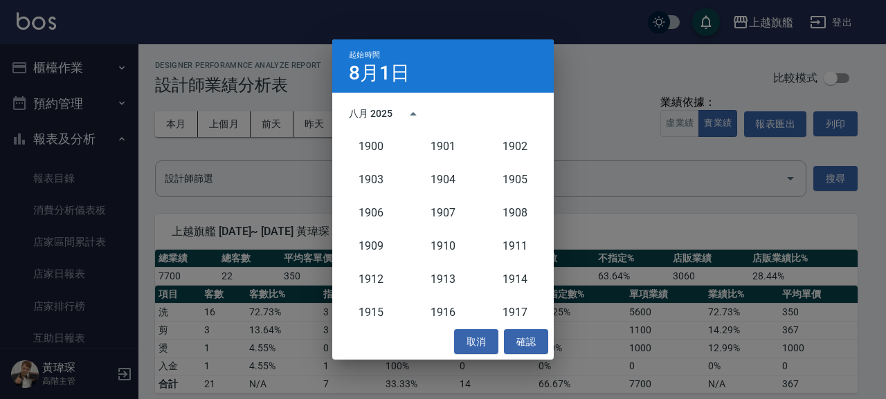
scroll to position [1281, 0]
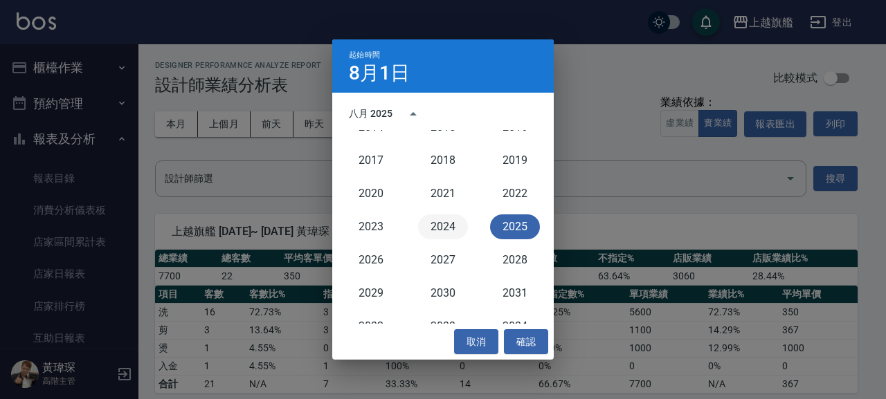
click at [443, 225] on button "2024" at bounding box center [443, 227] width 50 height 25
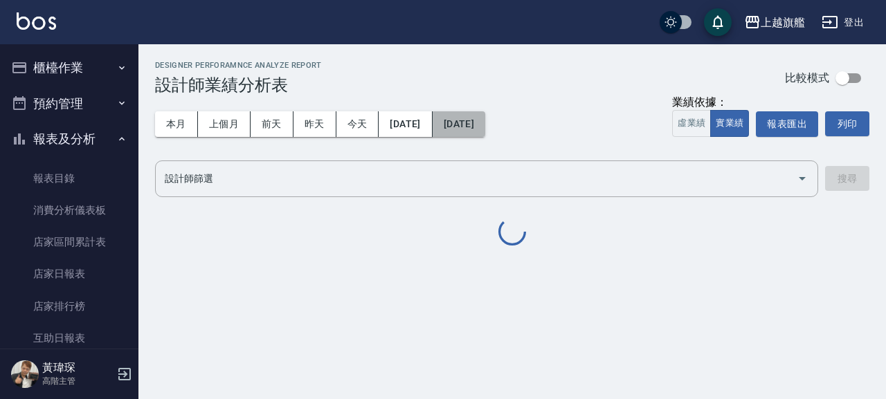
click at [485, 124] on button "[DATE]" at bounding box center [458, 124] width 53 height 26
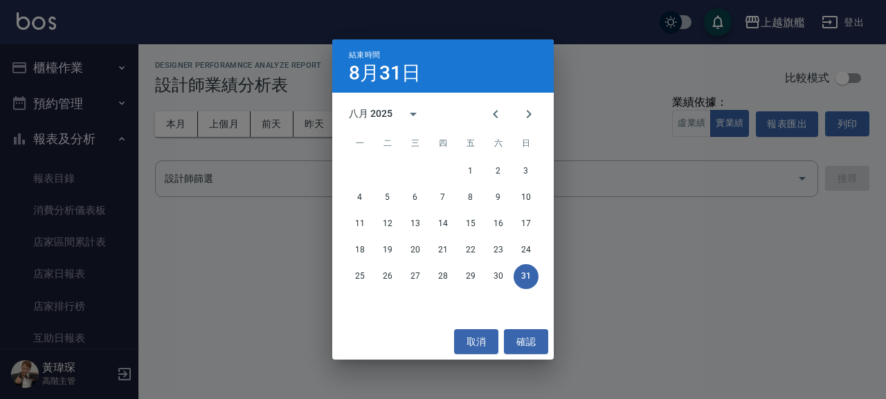
click at [356, 111] on div "八月 2025" at bounding box center [371, 114] width 44 height 15
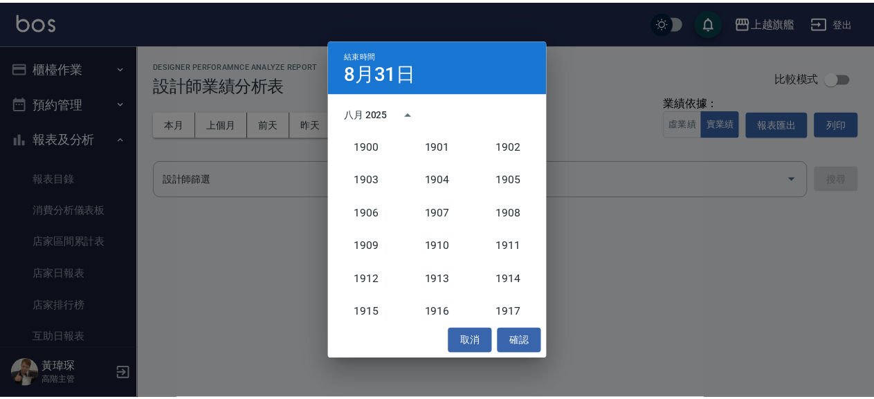
scroll to position [1281, 0]
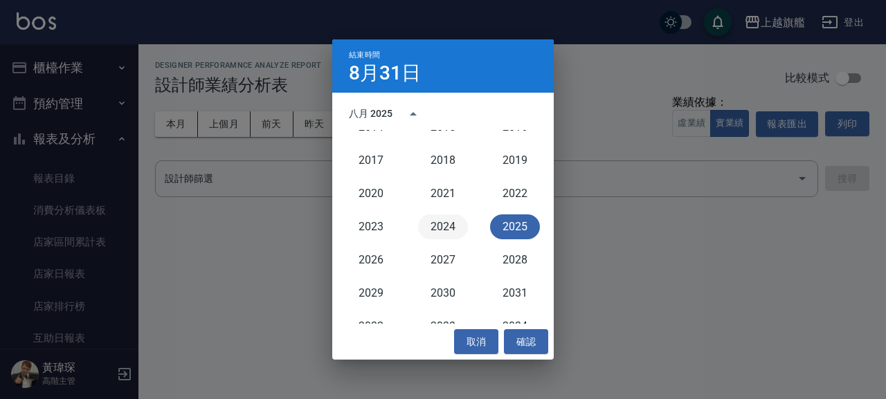
click at [428, 219] on button "2024" at bounding box center [443, 227] width 50 height 25
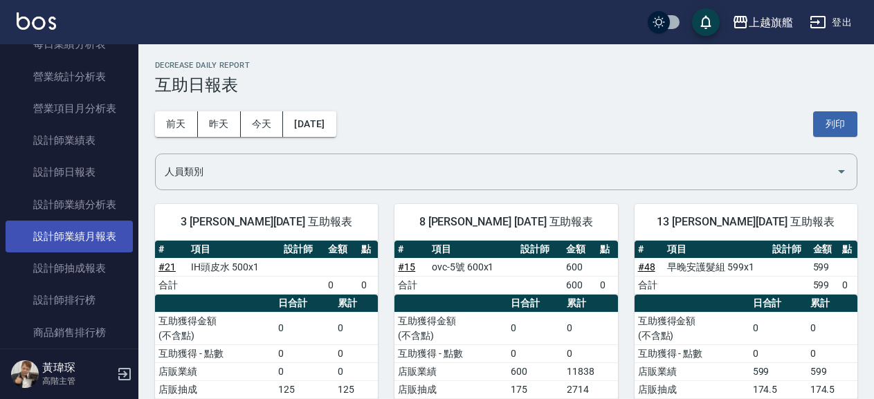
scroll to position [486, 0]
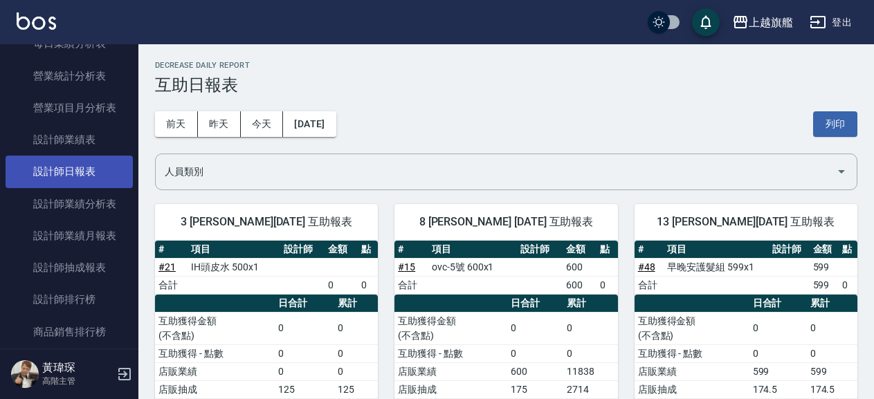
click at [82, 182] on link "設計師日報表" at bounding box center [69, 172] width 127 height 32
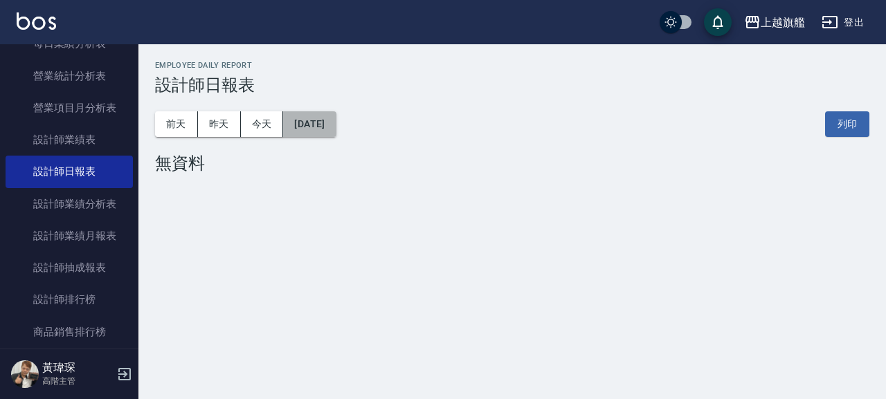
click at [331, 118] on button "[DATE]" at bounding box center [309, 124] width 53 height 26
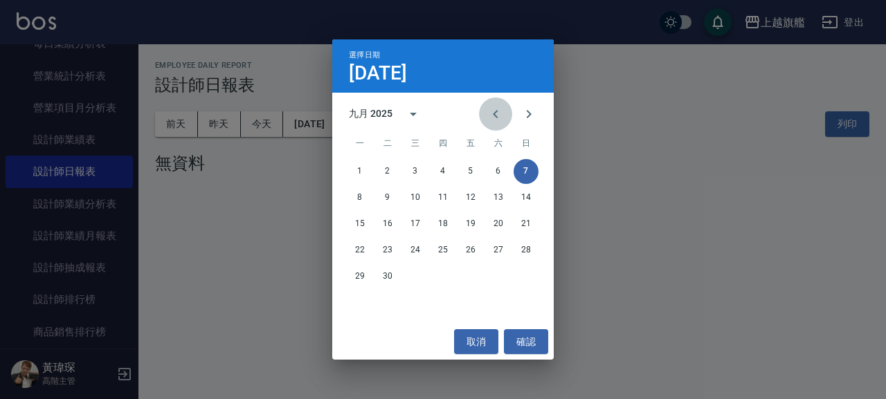
click at [497, 108] on icon "Previous month" at bounding box center [495, 114] width 17 height 17
click at [521, 273] on button "31" at bounding box center [525, 276] width 25 height 25
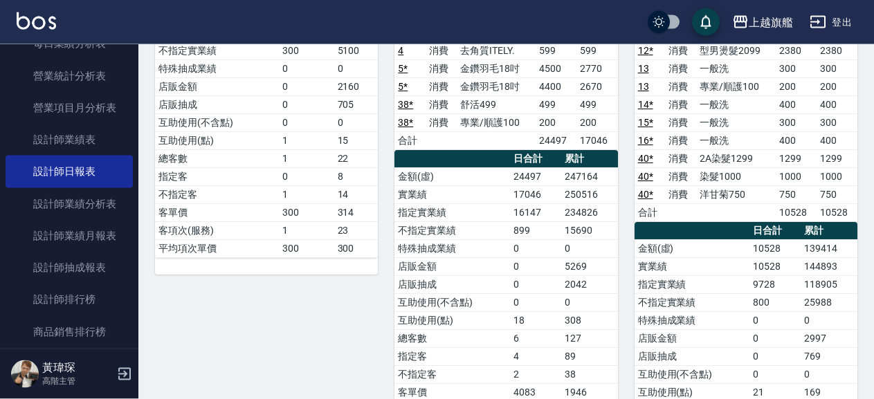
scroll to position [299, 0]
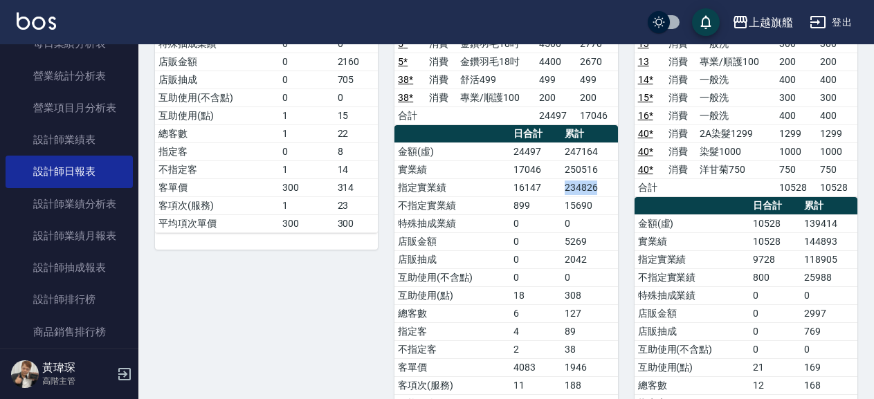
drag, startPoint x: 556, startPoint y: 190, endPoint x: 598, endPoint y: 190, distance: 42.2
click at [598, 190] on tr "指定實業績 16147 234826" at bounding box center [505, 188] width 223 height 18
copy tr "234826"
drag, startPoint x: 563, startPoint y: 208, endPoint x: 575, endPoint y: 210, distance: 12.1
click at [592, 210] on td "15690" at bounding box center [589, 206] width 57 height 18
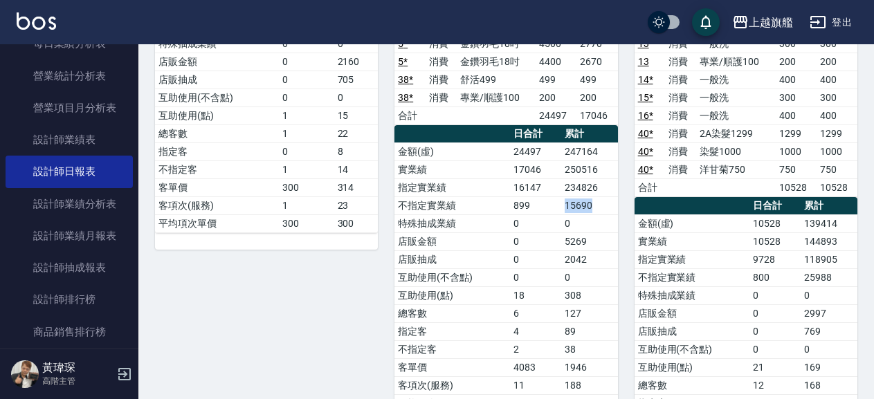
copy td "15690"
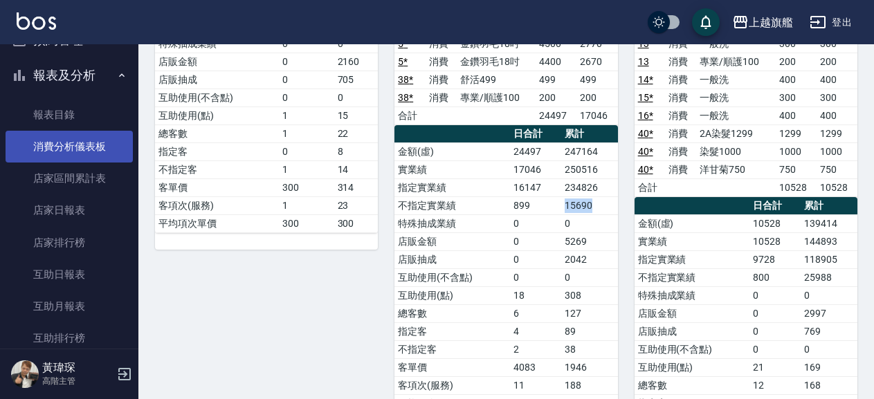
scroll to position [0, 0]
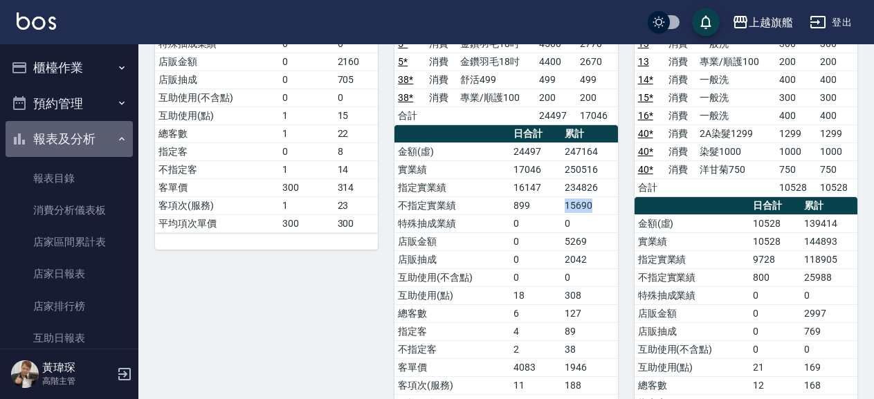
click at [73, 136] on button "報表及分析" at bounding box center [69, 139] width 127 height 36
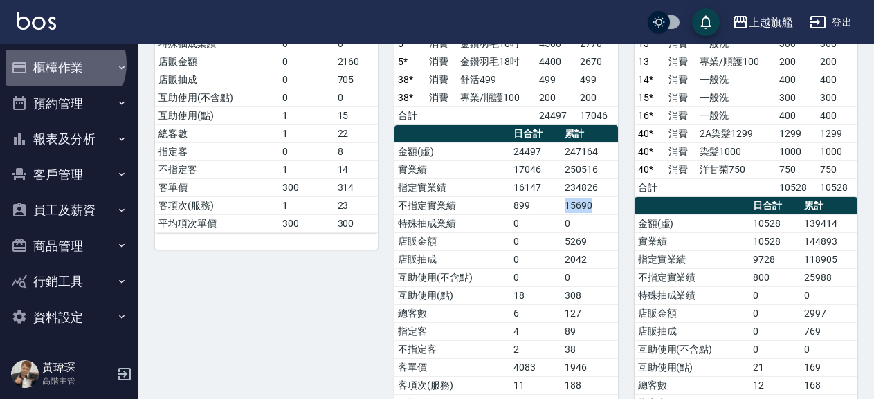
click at [64, 64] on button "櫃檯作業" at bounding box center [69, 68] width 127 height 36
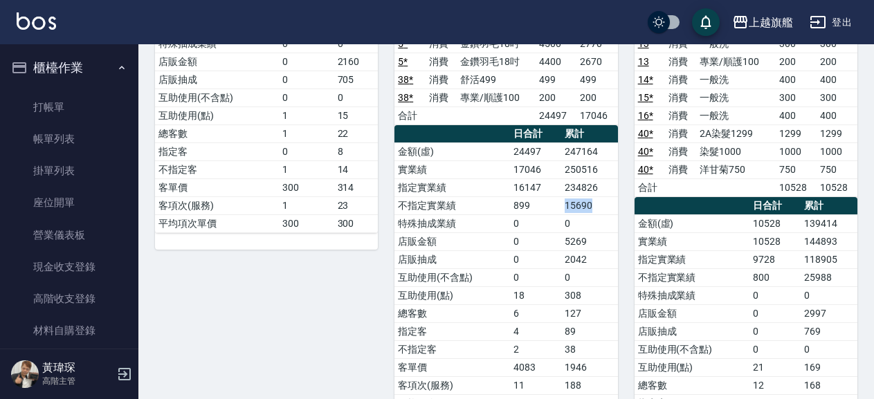
click at [55, 64] on button "櫃檯作業" at bounding box center [69, 68] width 127 height 36
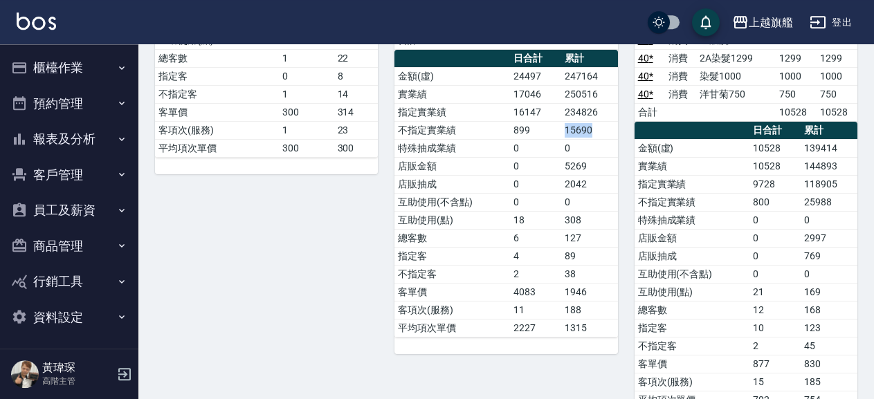
scroll to position [448, 0]
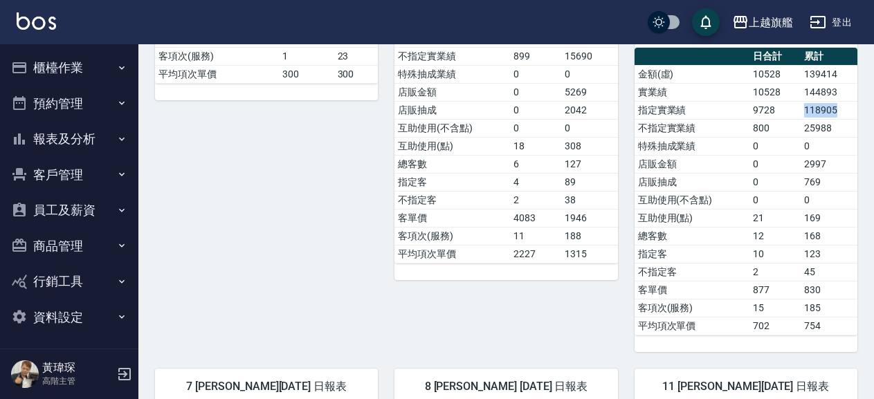
drag, startPoint x: 806, startPoint y: 115, endPoint x: 840, endPoint y: 113, distance: 33.9
click at [840, 113] on td "118905" at bounding box center [829, 110] width 57 height 18
copy td "118905"
drag, startPoint x: 808, startPoint y: 129, endPoint x: 837, endPoint y: 129, distance: 28.4
click at [837, 129] on tr "不指定實業績 800 25988" at bounding box center [746, 128] width 223 height 18
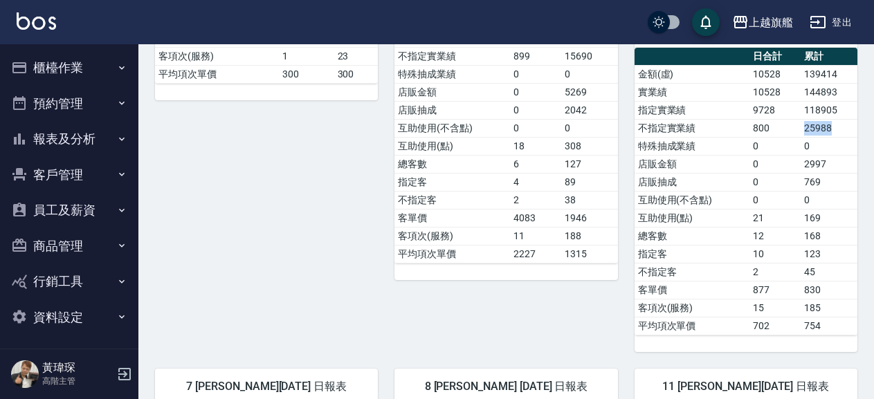
copy tr "25988"
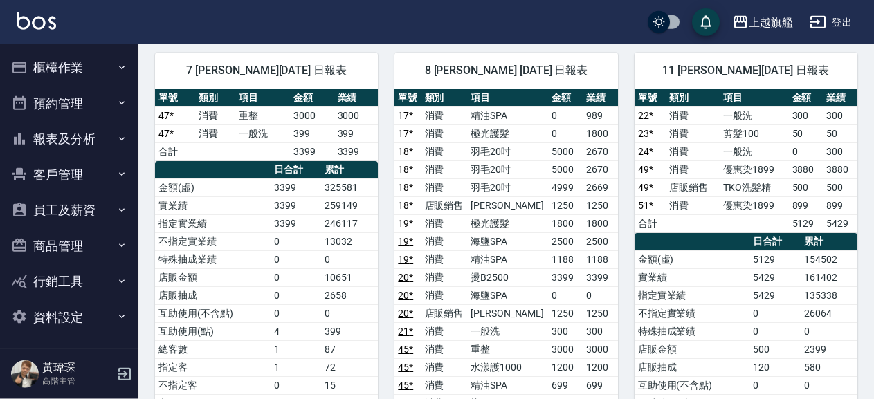
scroll to position [897, 0]
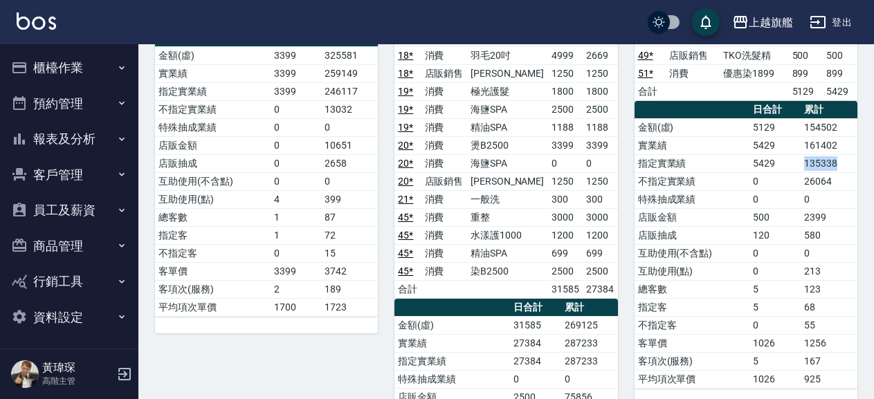
drag, startPoint x: 799, startPoint y: 160, endPoint x: 841, endPoint y: 164, distance: 42.4
click at [841, 164] on tr "指定實業績 5429 135338" at bounding box center [746, 163] width 223 height 18
copy tr "135338"
drag, startPoint x: 802, startPoint y: 179, endPoint x: 833, endPoint y: 181, distance: 31.2
click at [833, 181] on td "26064" at bounding box center [829, 181] width 57 height 18
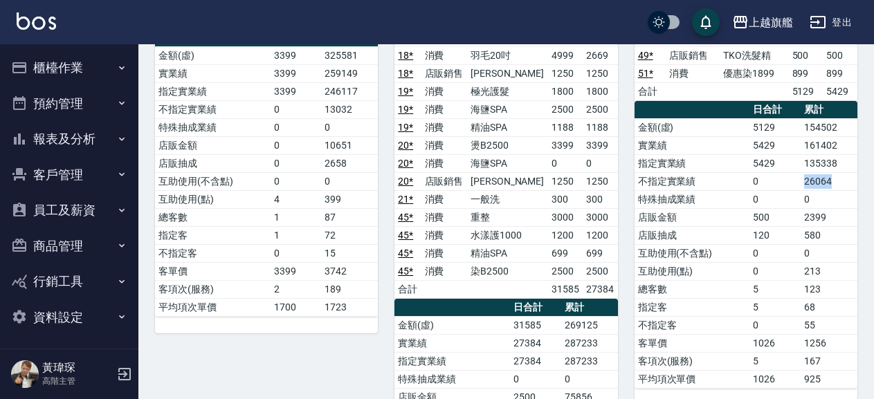
copy td "26064"
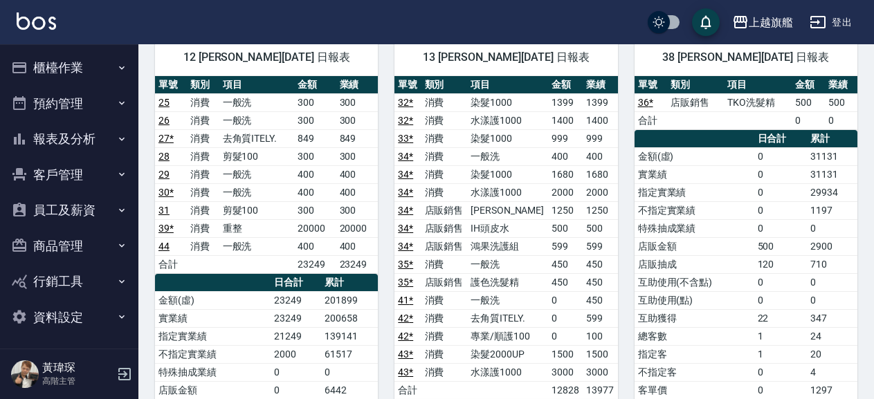
scroll to position [1495, 0]
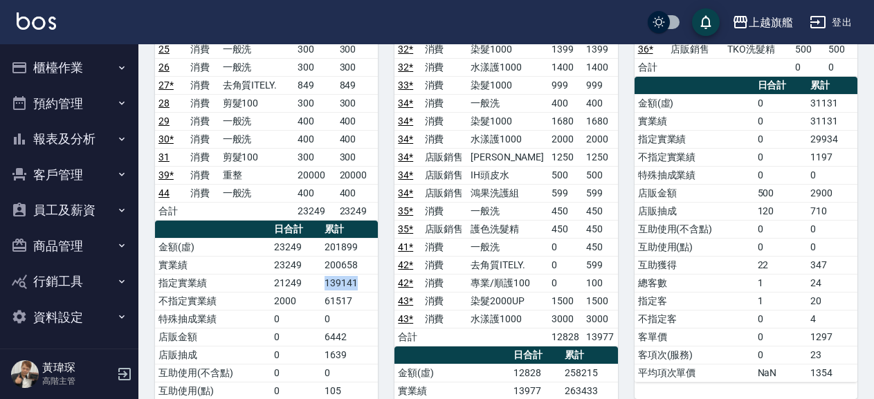
drag, startPoint x: 323, startPoint y: 283, endPoint x: 359, endPoint y: 289, distance: 36.5
click at [359, 289] on td "139141" at bounding box center [349, 283] width 57 height 18
copy td "139141"
drag, startPoint x: 337, startPoint y: 301, endPoint x: 359, endPoint y: 305, distance: 22.5
click at [359, 305] on td "61517" at bounding box center [349, 301] width 57 height 18
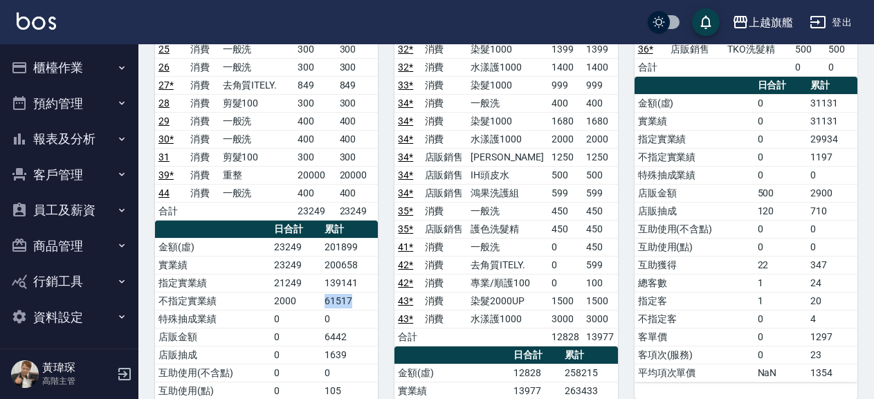
copy td "61517"
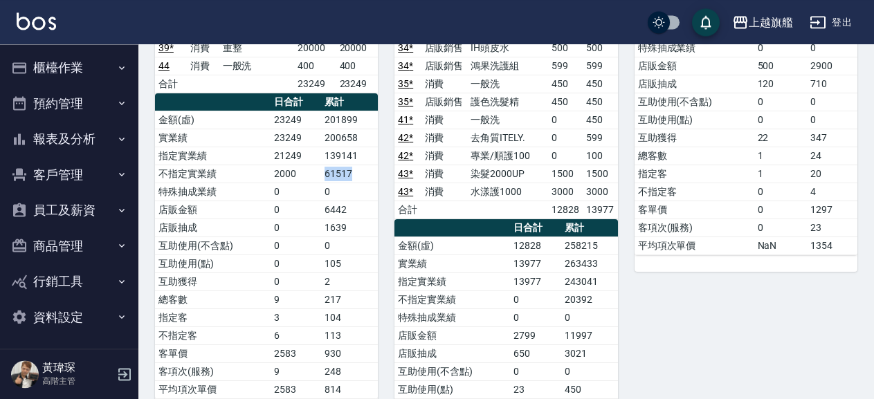
scroll to position [1644, 0]
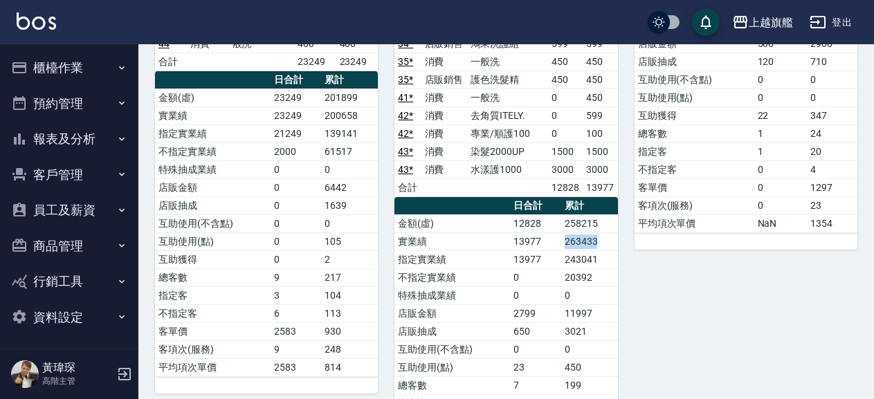
drag, startPoint x: 556, startPoint y: 245, endPoint x: 601, endPoint y: 244, distance: 45.0
click at [601, 244] on tr "實業績 13977 263433" at bounding box center [505, 241] width 223 height 18
copy tr "263433"
drag, startPoint x: 564, startPoint y: 260, endPoint x: 610, endPoint y: 263, distance: 45.8
click at [610, 263] on td "243041" at bounding box center [589, 259] width 57 height 18
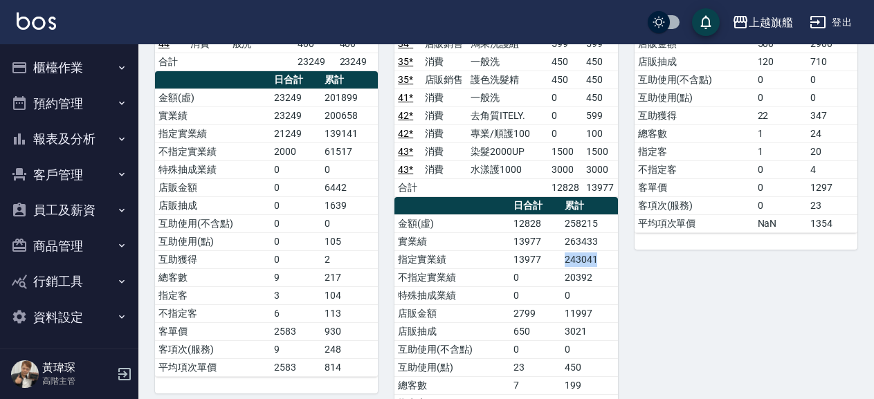
copy td "243041"
drag, startPoint x: 562, startPoint y: 279, endPoint x: 592, endPoint y: 283, distance: 30.0
click at [592, 283] on tr "不指定實業績 0 20392" at bounding box center [505, 277] width 223 height 18
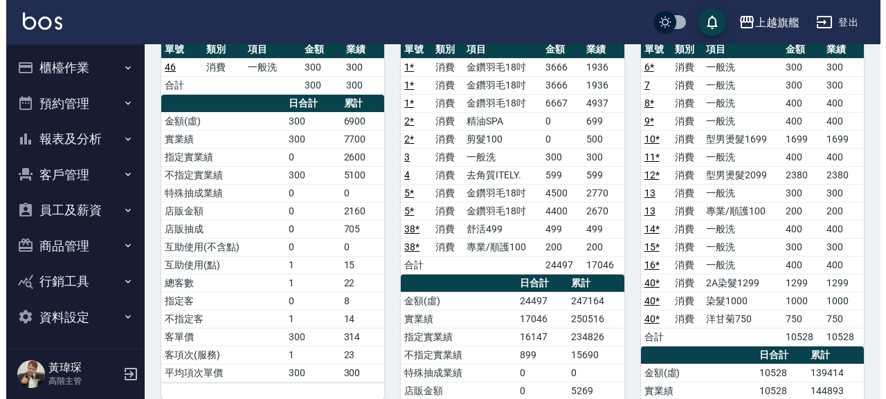
scroll to position [0, 0]
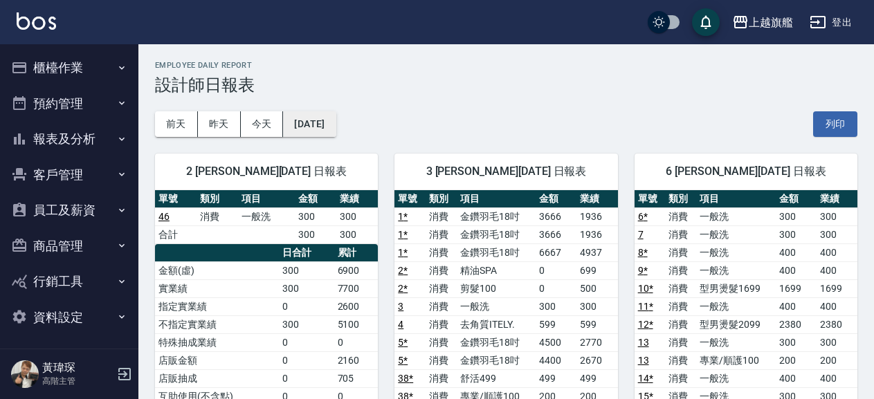
click at [330, 125] on button "[DATE]" at bounding box center [309, 124] width 53 height 26
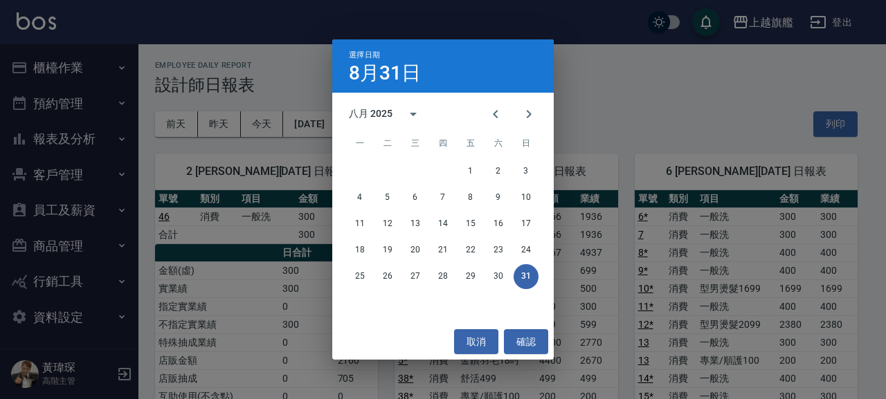
click at [389, 111] on div "八月 2025" at bounding box center [371, 114] width 44 height 15
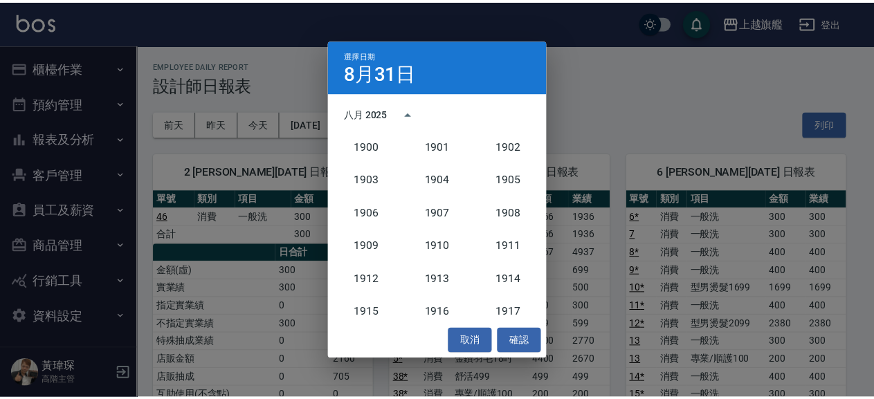
scroll to position [1281, 0]
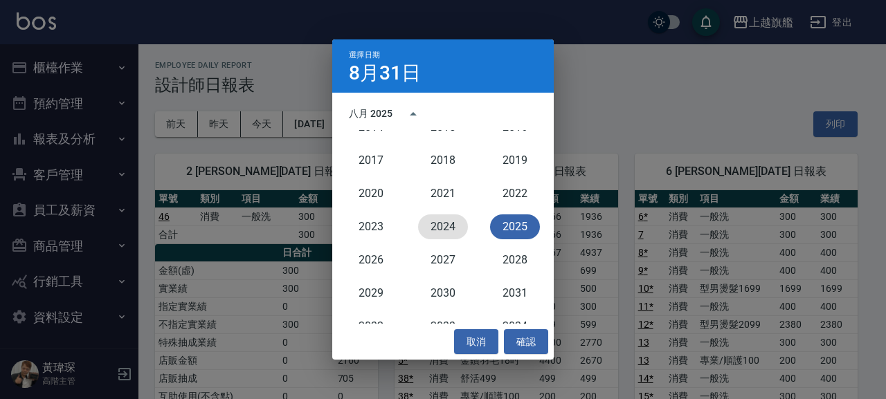
click at [441, 226] on button "2024" at bounding box center [443, 227] width 50 height 25
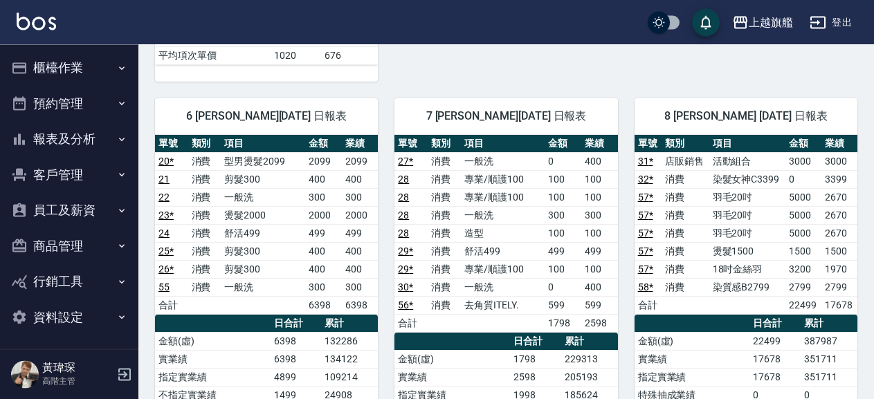
scroll to position [747, 0]
